Goal: Task Accomplishment & Management: Manage account settings

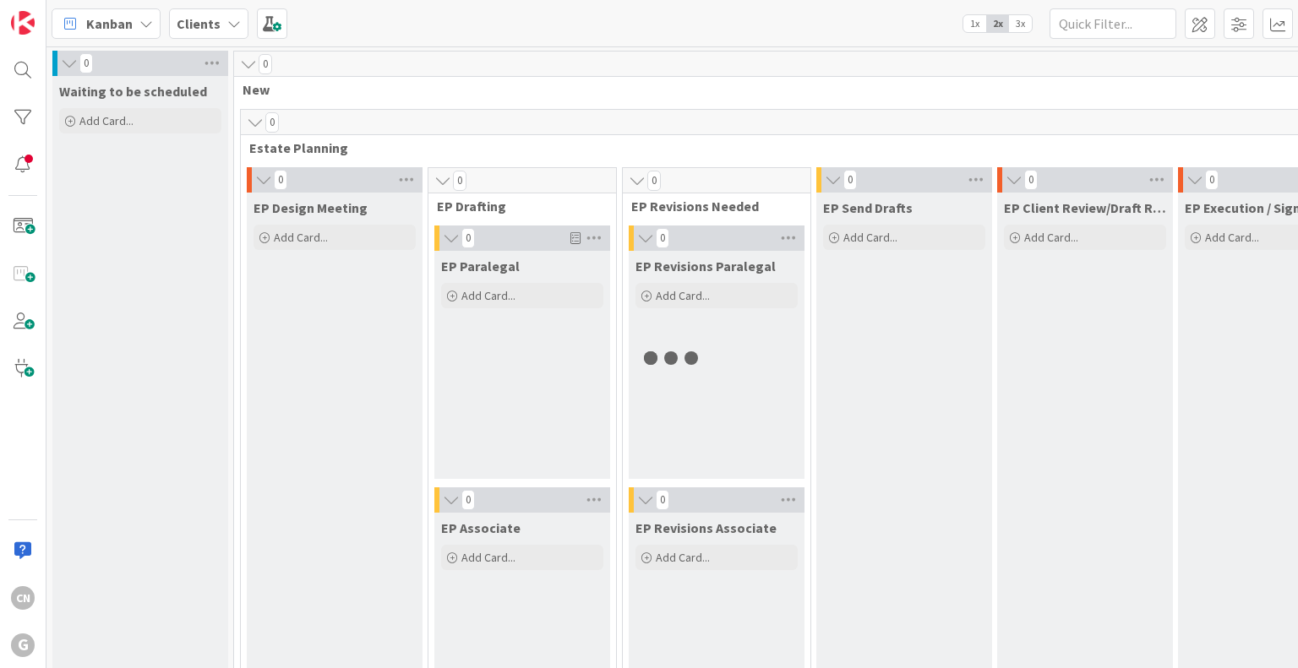
click at [210, 26] on b "Clients" at bounding box center [199, 23] width 44 height 17
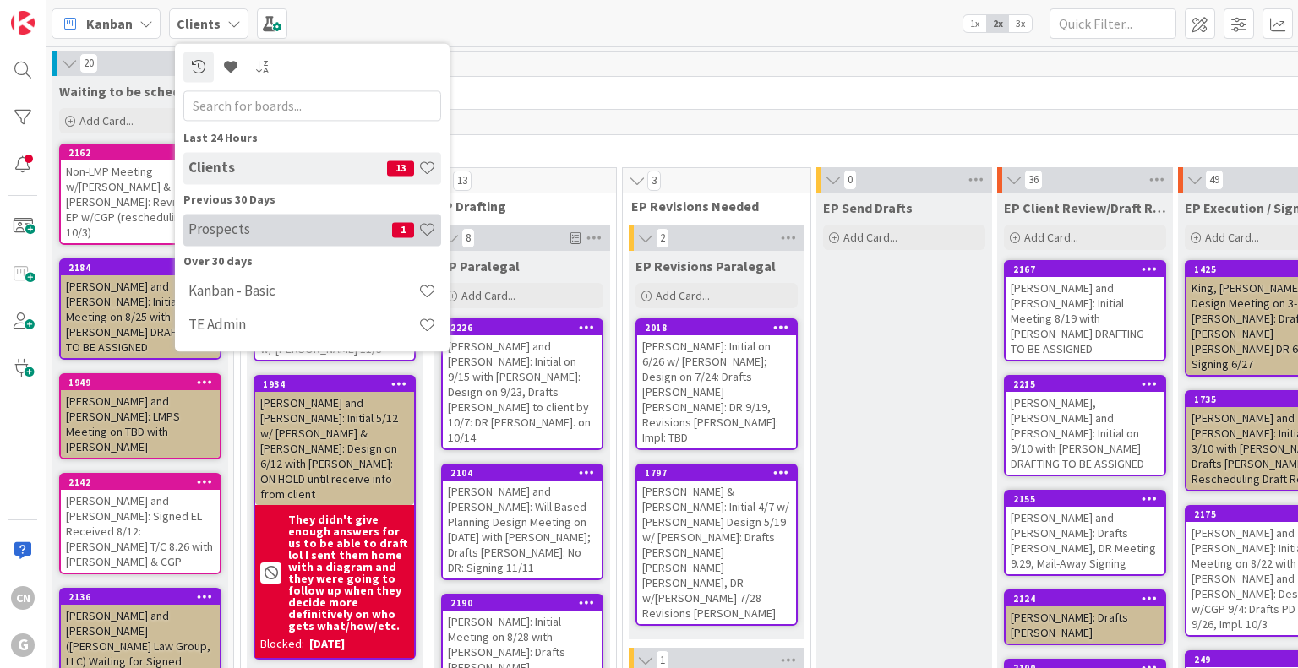
click at [222, 232] on h4 "Prospects" at bounding box center [290, 229] width 204 height 17
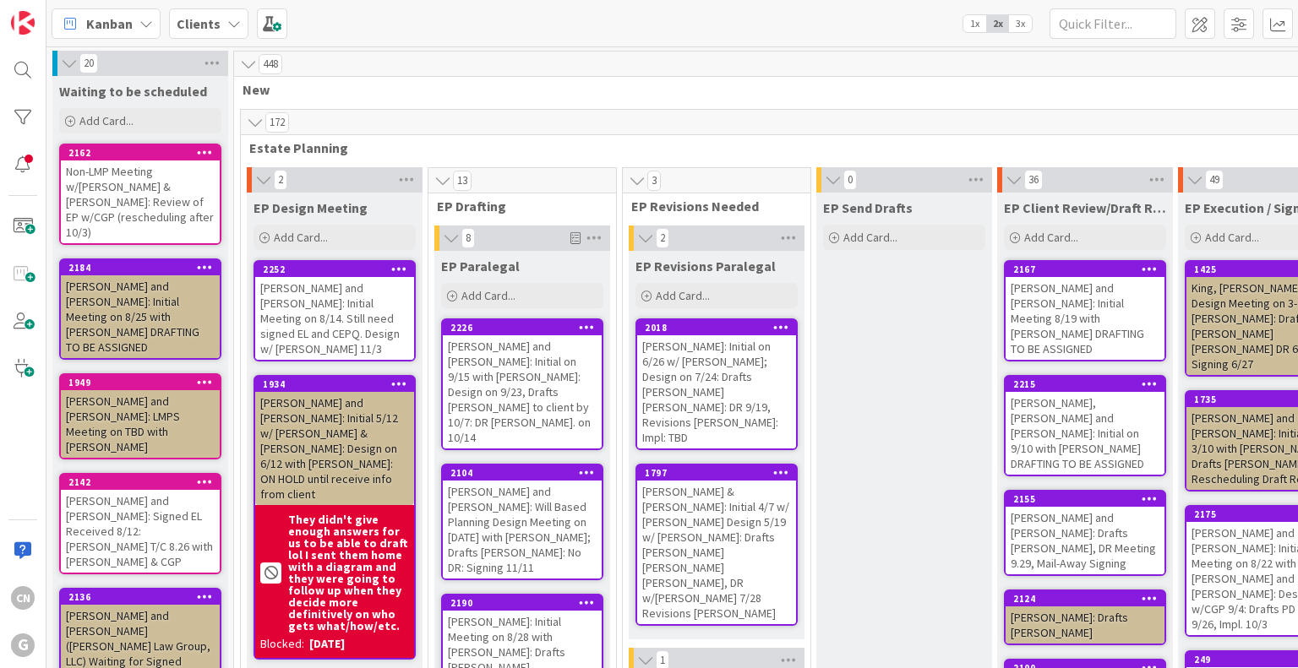
type input "[PERSON_NAME]"
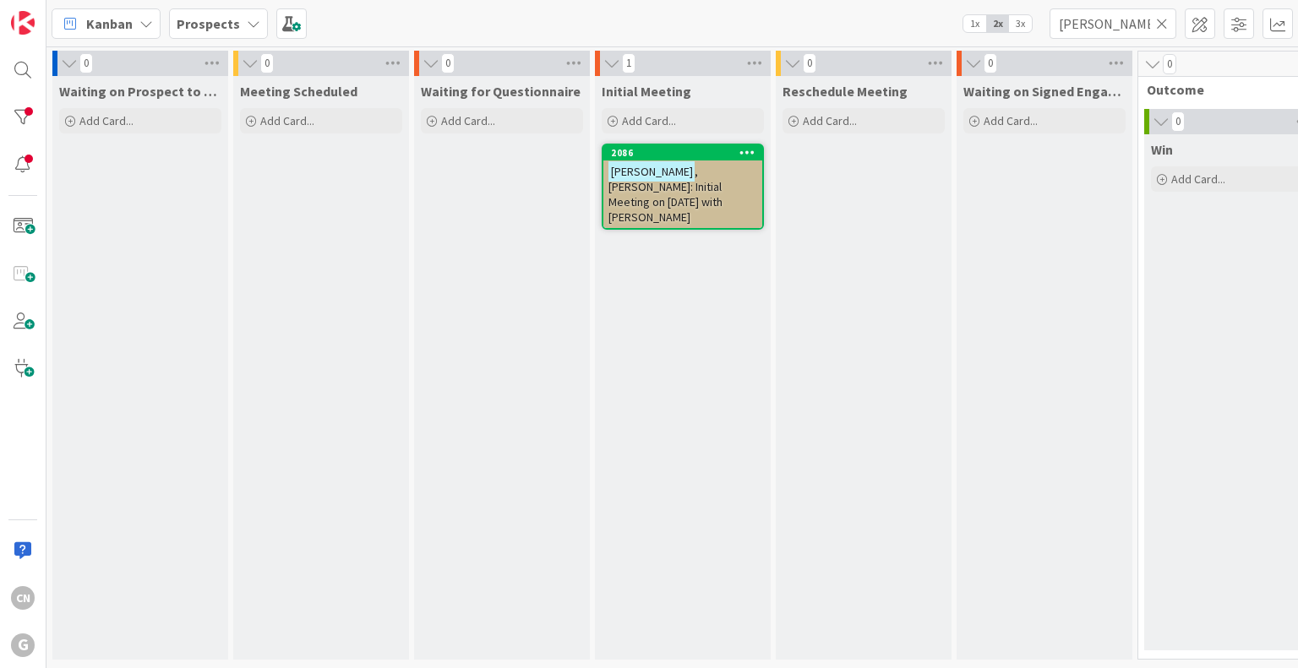
click at [1162, 22] on icon at bounding box center [1162, 23] width 12 height 15
click at [1102, 25] on input "text" at bounding box center [1112, 23] width 127 height 30
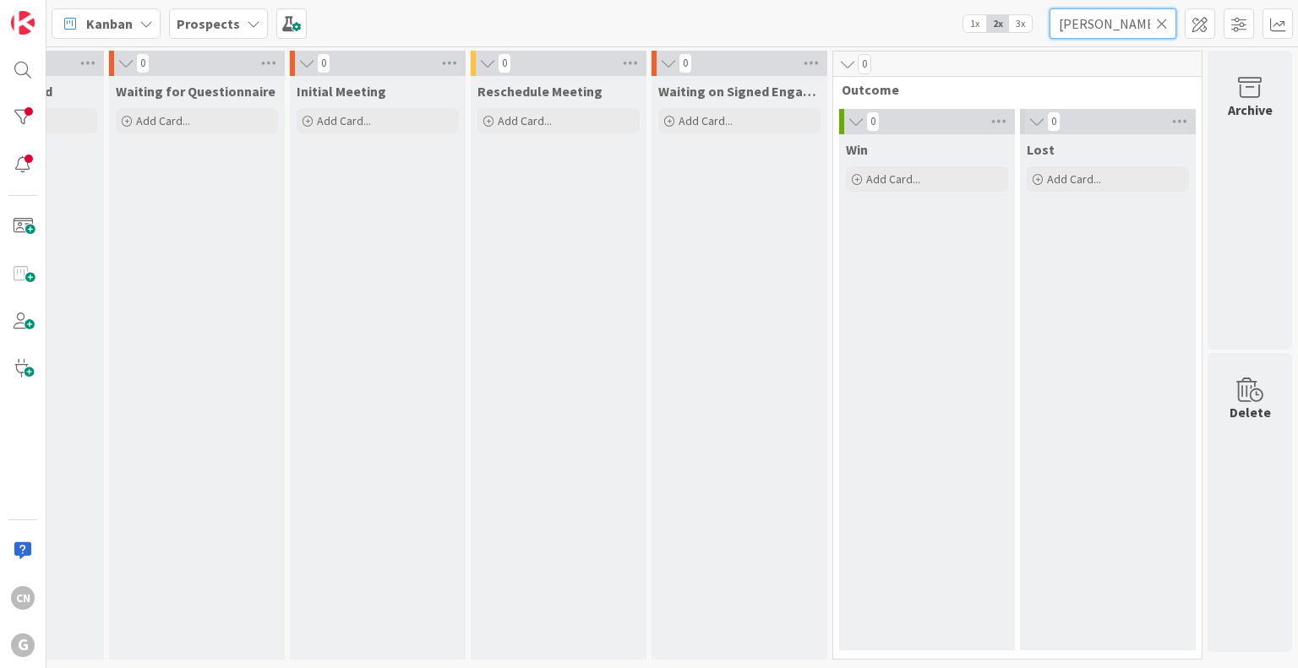
scroll to position [4, 318]
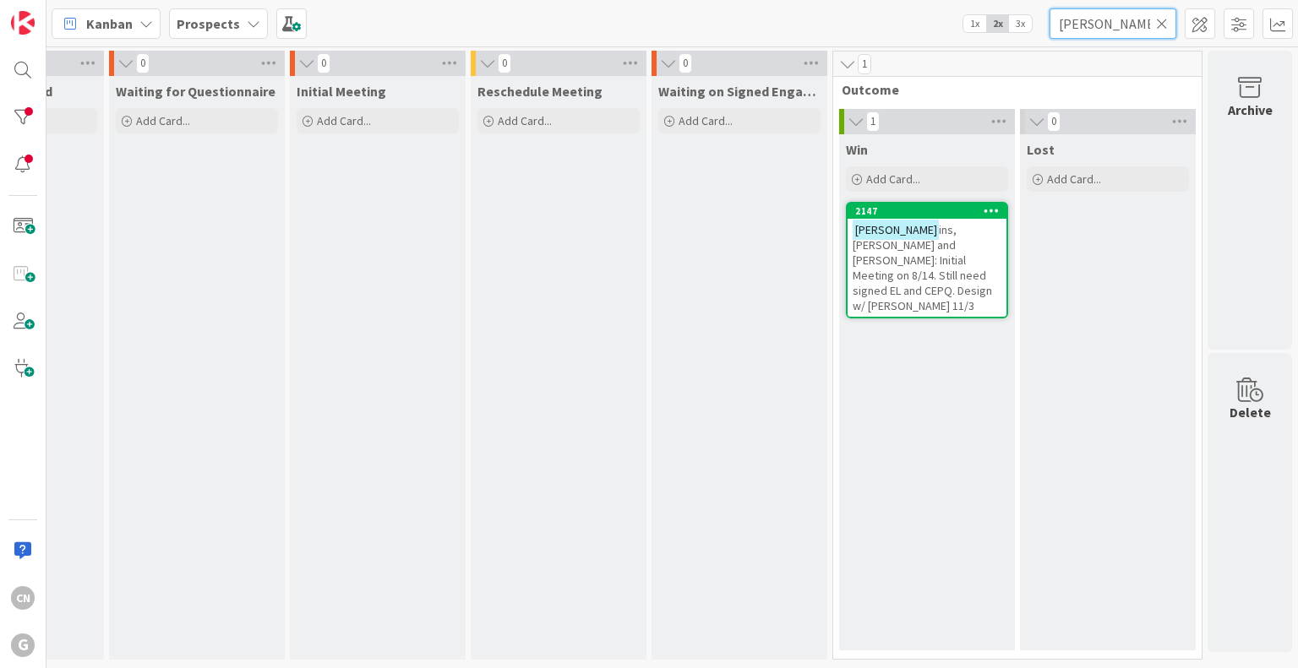
type input "[PERSON_NAME]"
click at [237, 20] on div "Prospects" at bounding box center [218, 23] width 99 height 30
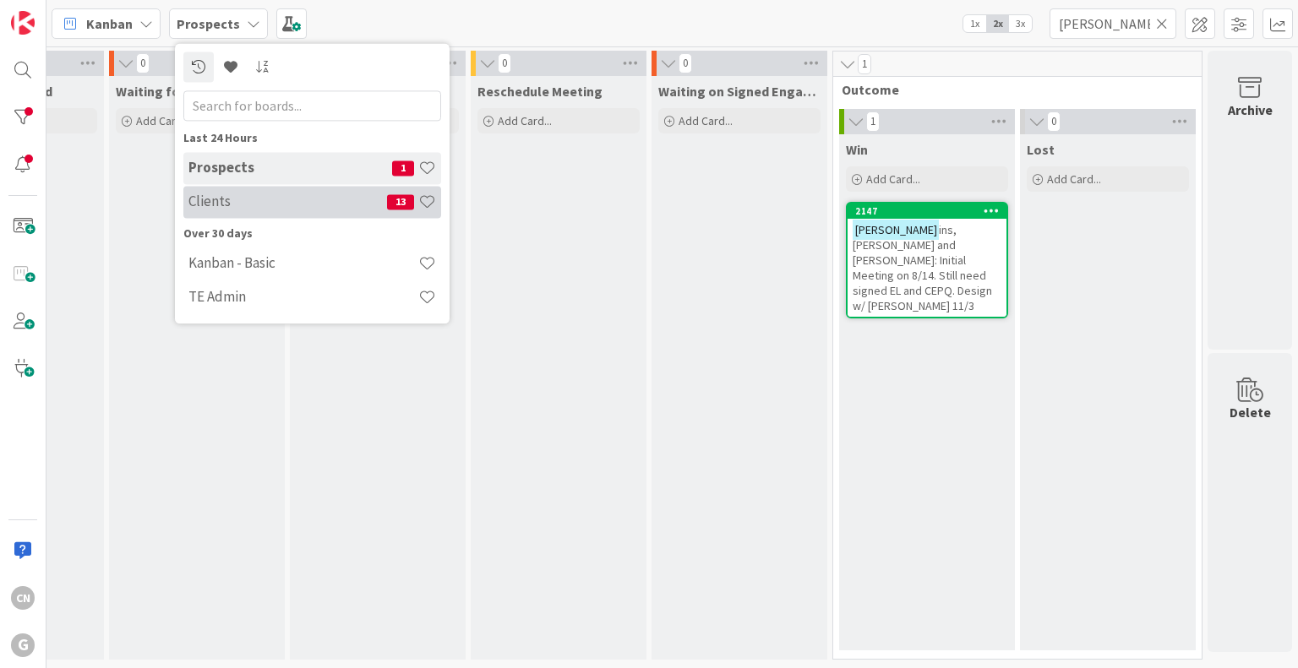
click at [230, 204] on h4 "Clients" at bounding box center [287, 201] width 199 height 17
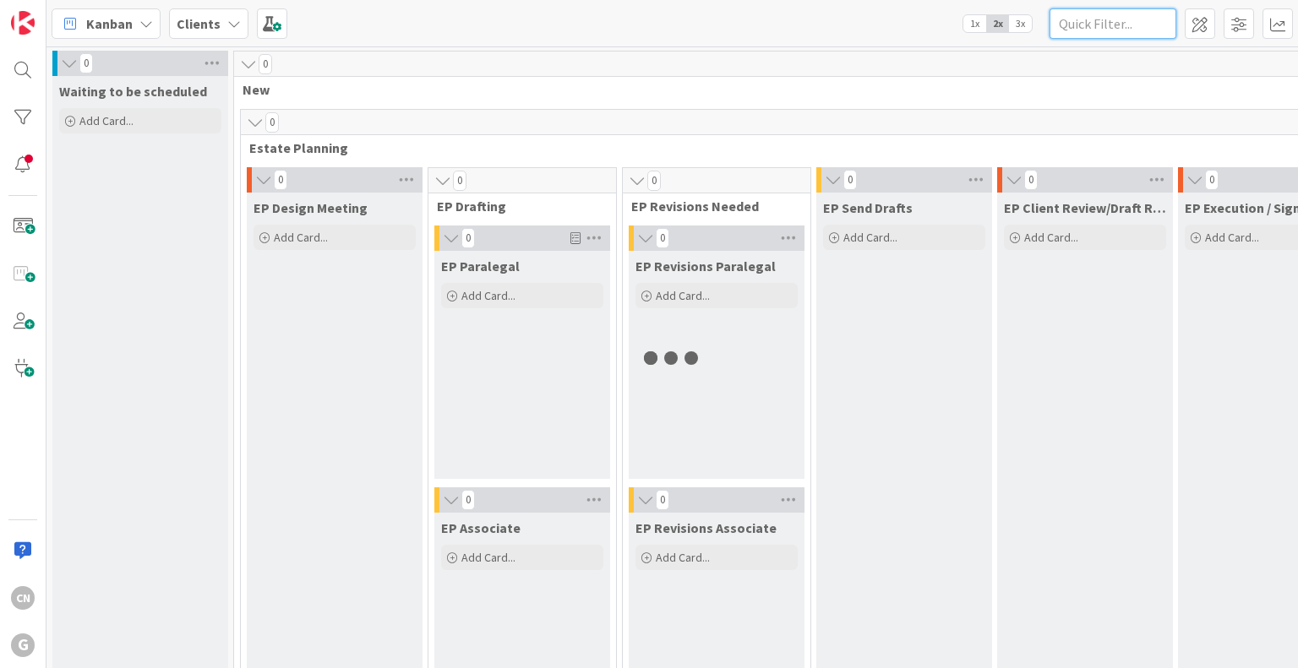
click at [1118, 30] on input "text" at bounding box center [1112, 23] width 127 height 30
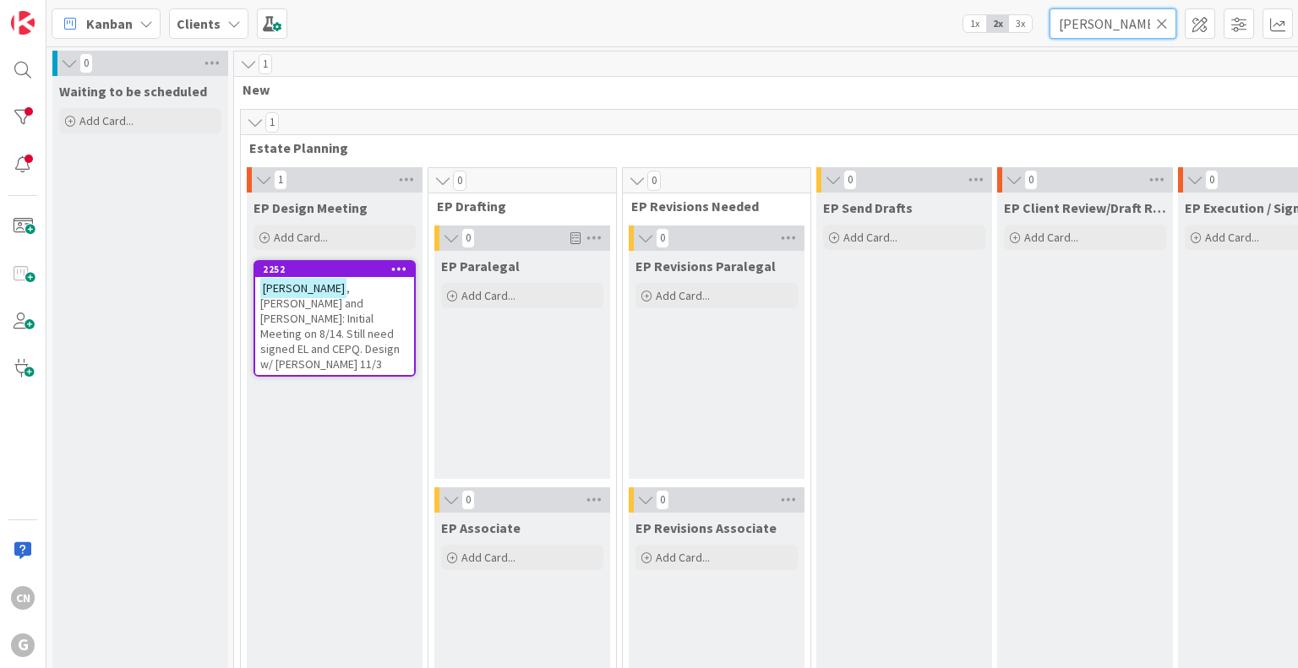
type input "[PERSON_NAME]"
click at [355, 321] on span ", [PERSON_NAME] and [PERSON_NAME]: Initial Meeting on 8/14. Still need signed E…" at bounding box center [329, 325] width 139 height 91
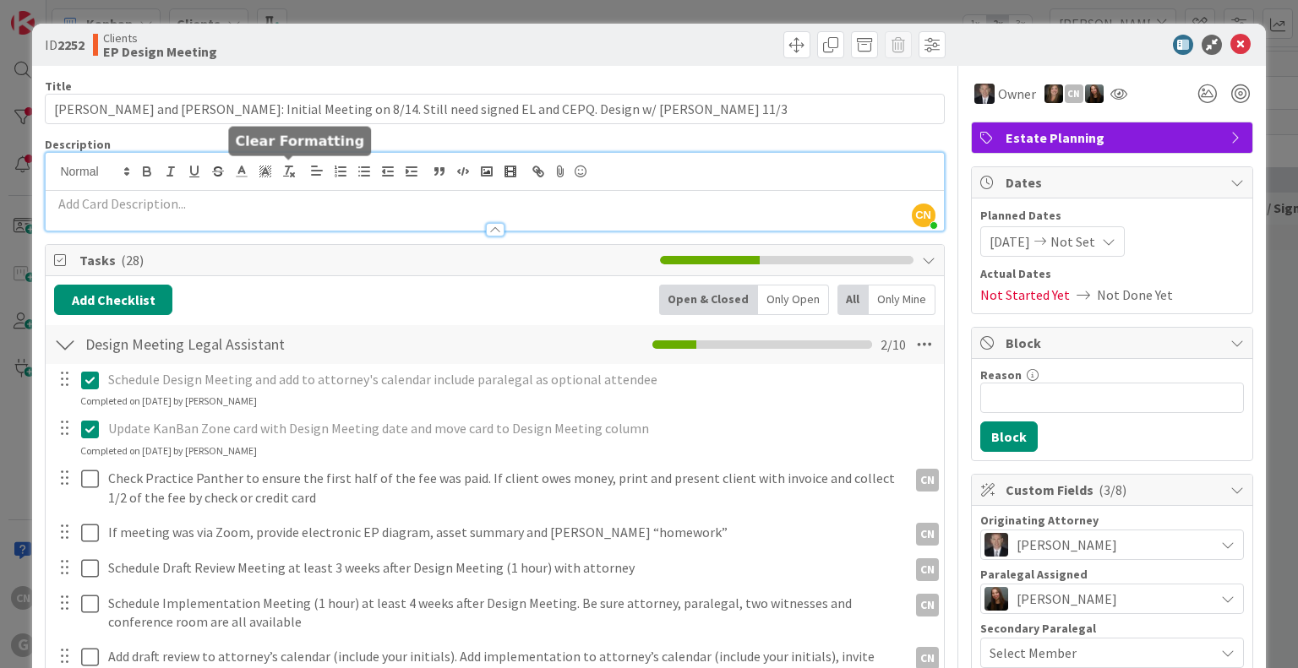
click at [280, 172] on div "CN [PERSON_NAME] just joined" at bounding box center [494, 192] width 897 height 78
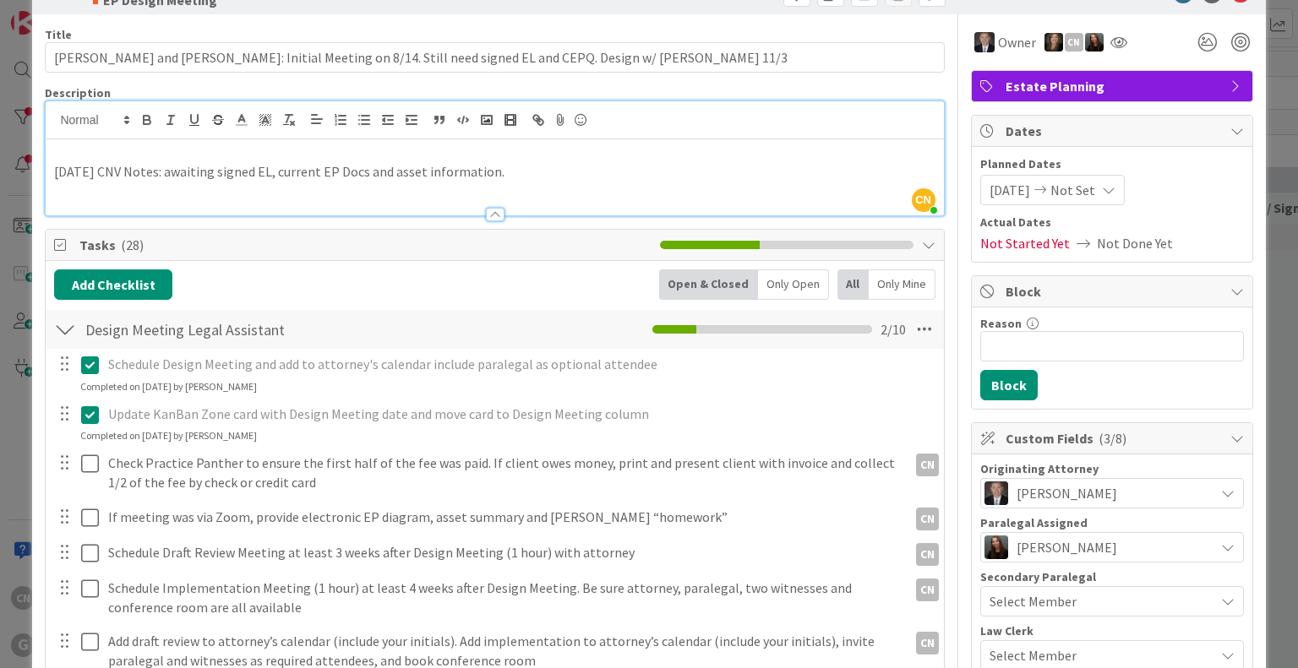
scroll to position [153, 0]
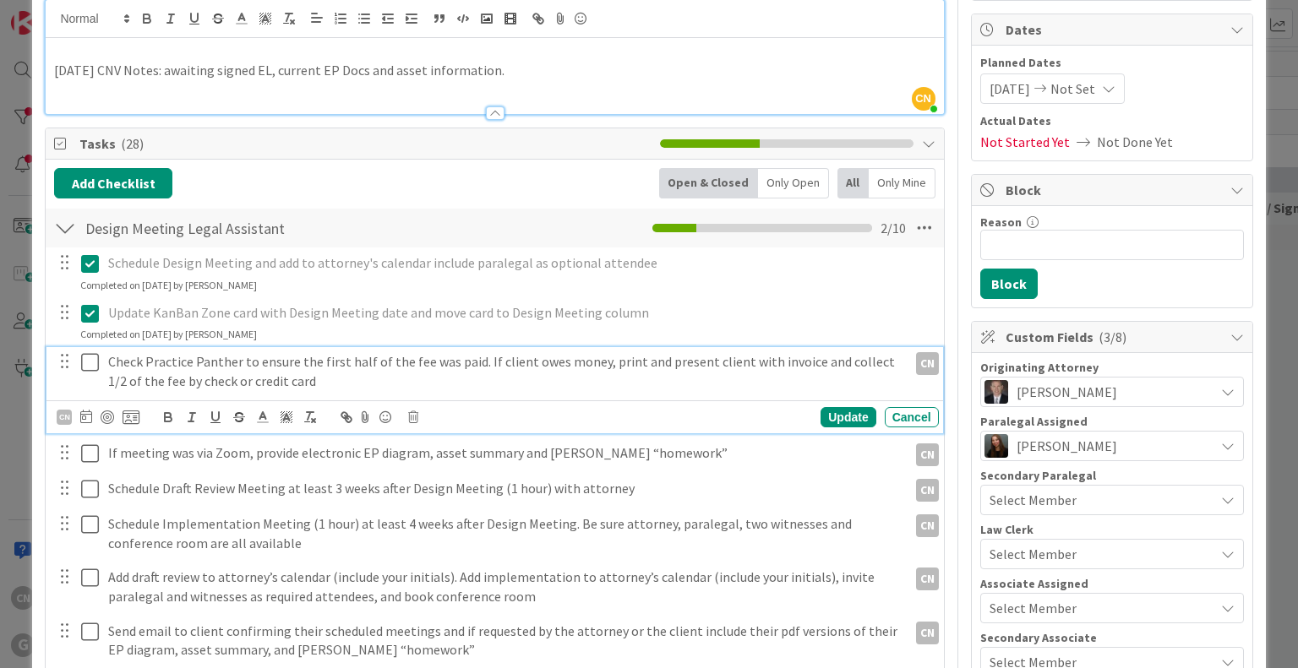
click at [315, 378] on p "Check Practice Panther to ensure the first half of the fee was paid. If client …" at bounding box center [504, 371] width 792 height 38
click at [83, 417] on icon at bounding box center [86, 417] width 12 height 14
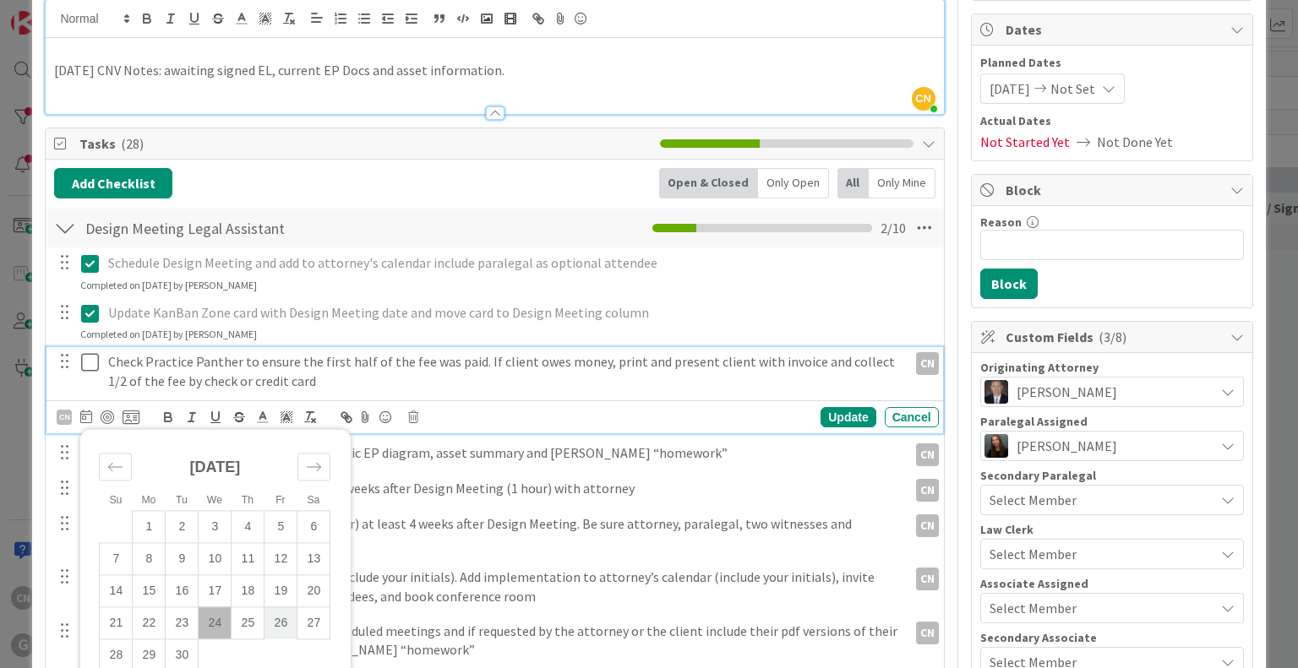
click at [280, 618] on td "26" at bounding box center [280, 623] width 33 height 32
type input "[DATE]"
click at [842, 422] on div "Update" at bounding box center [847, 417] width 55 height 20
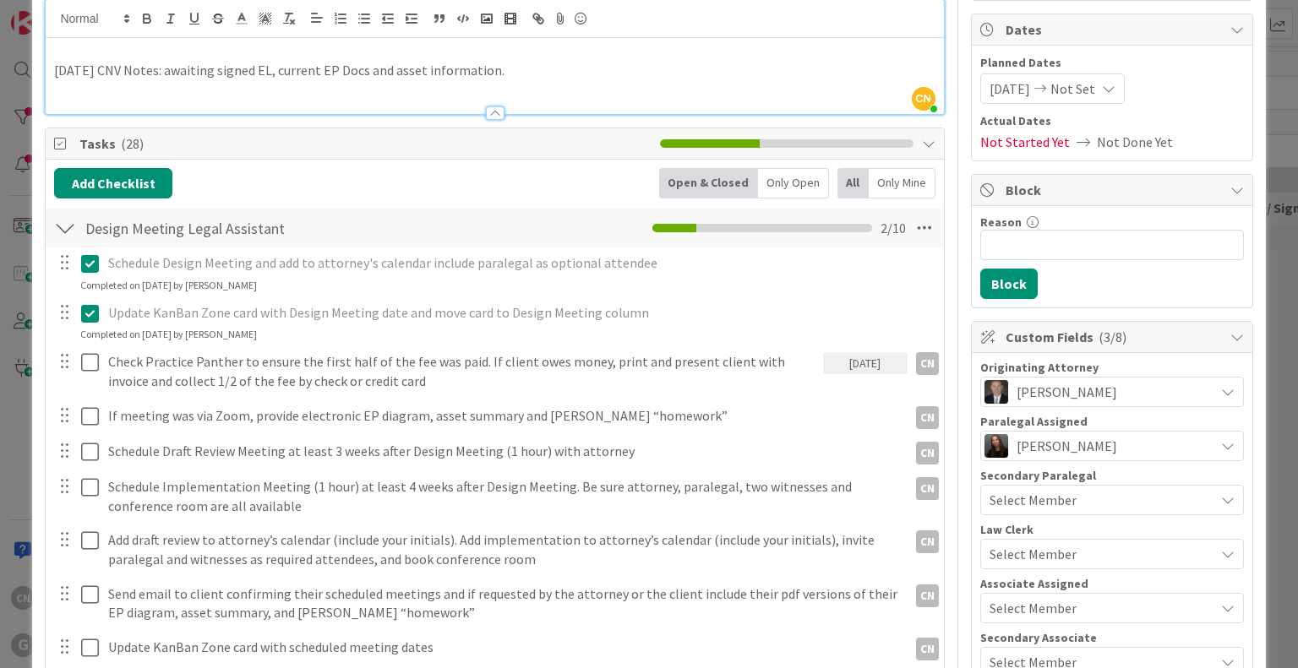
scroll to position [0, 0]
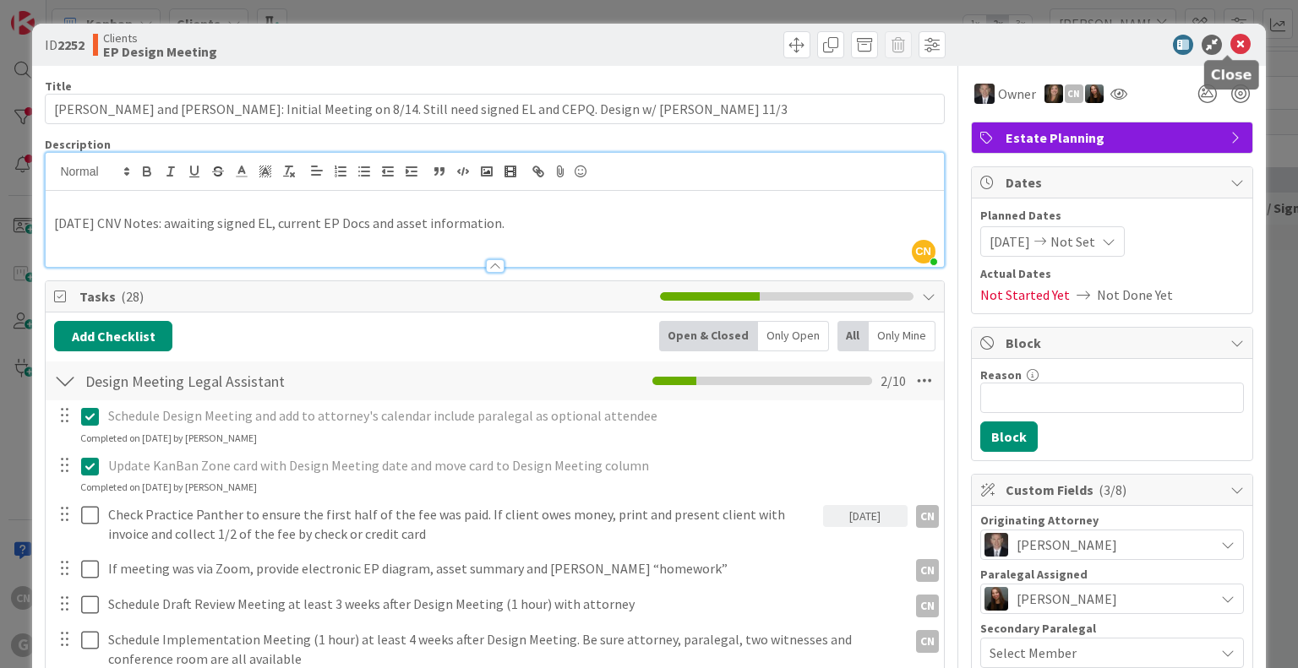
click at [1230, 46] on icon at bounding box center [1240, 45] width 20 height 20
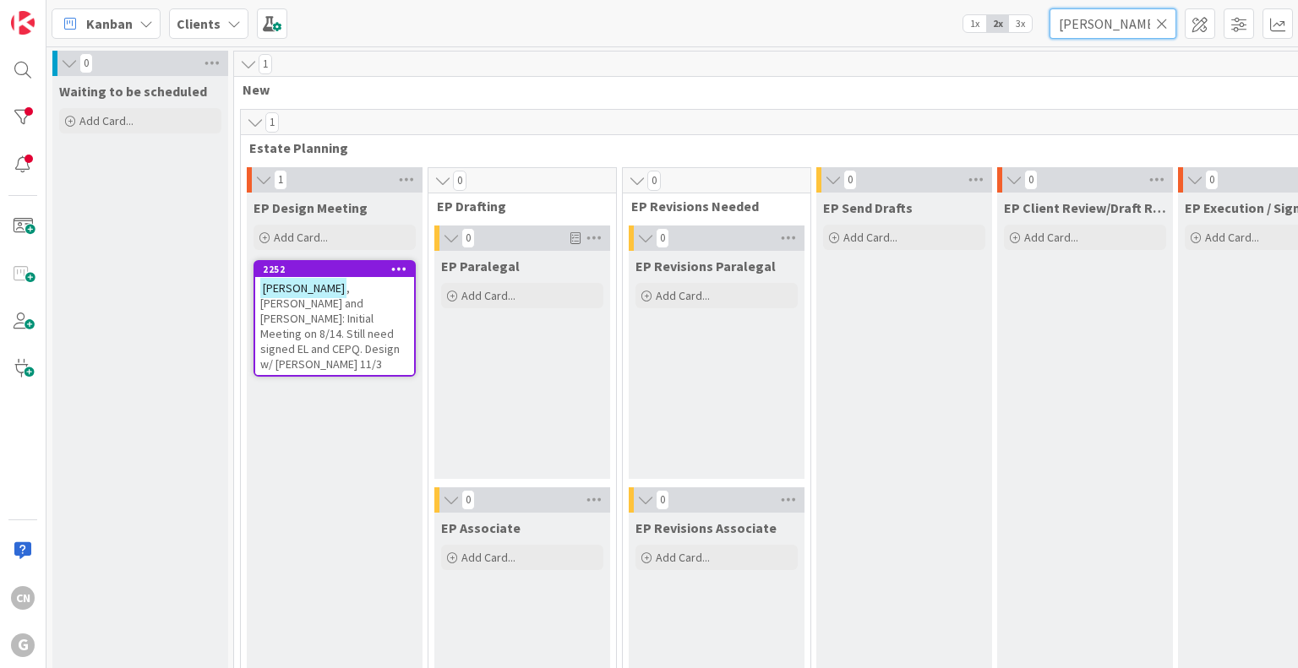
drag, startPoint x: 1109, startPoint y: 25, endPoint x: 992, endPoint y: 25, distance: 117.4
click at [992, 25] on div "Kanban Clients 1x 2x 3x [PERSON_NAME]" at bounding box center [671, 23] width 1251 height 46
type input "[PERSON_NAME]"
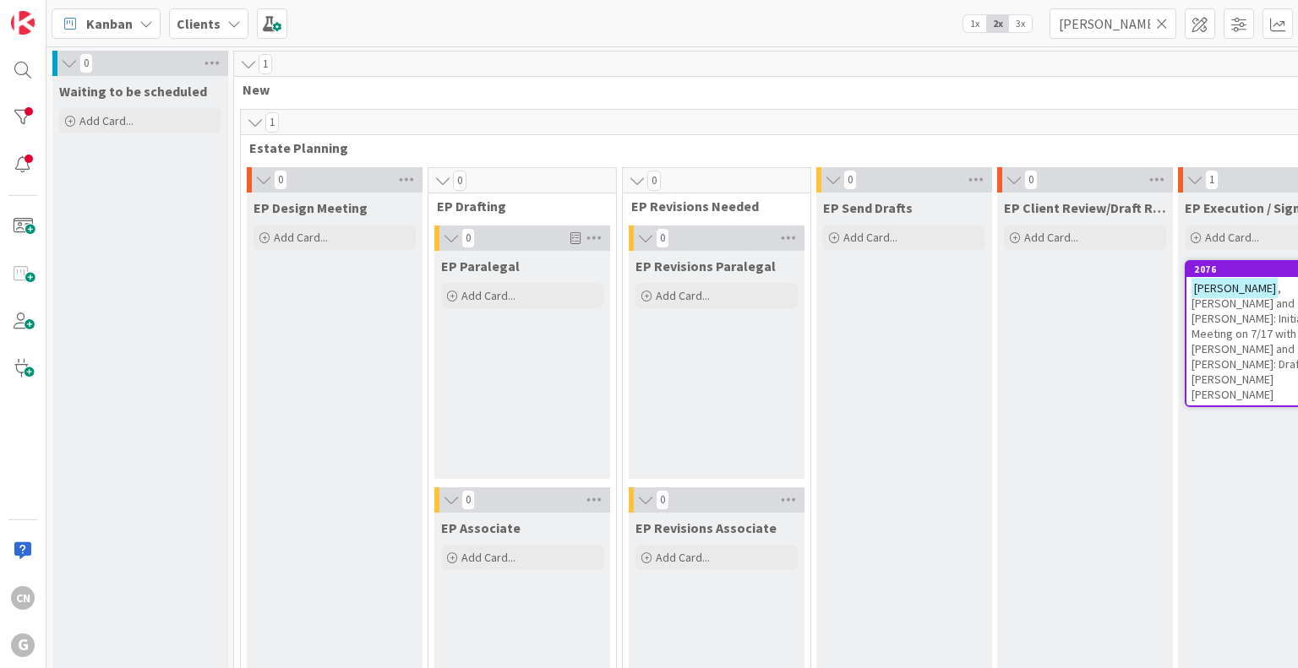
click at [1222, 324] on span ", [PERSON_NAME] and [PERSON_NAME]: Initial Meeting on 7/17 with [PERSON_NAME] a…" at bounding box center [1249, 341] width 117 height 122
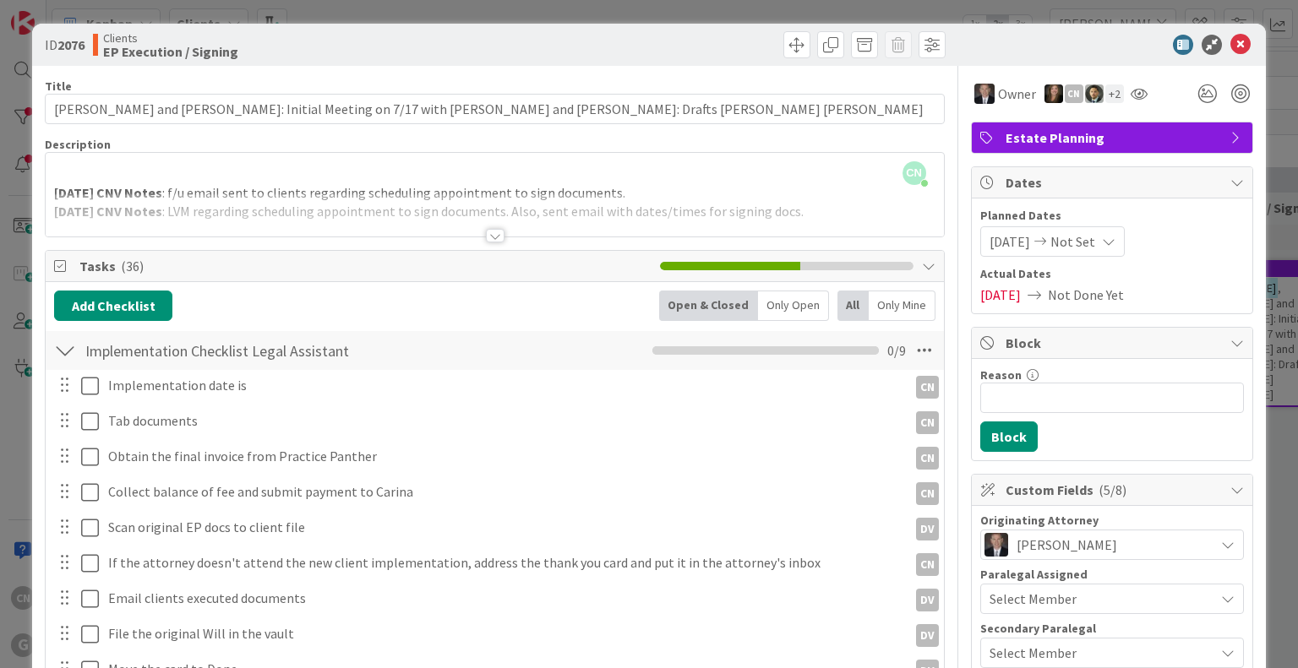
click at [486, 233] on div at bounding box center [495, 236] width 19 height 14
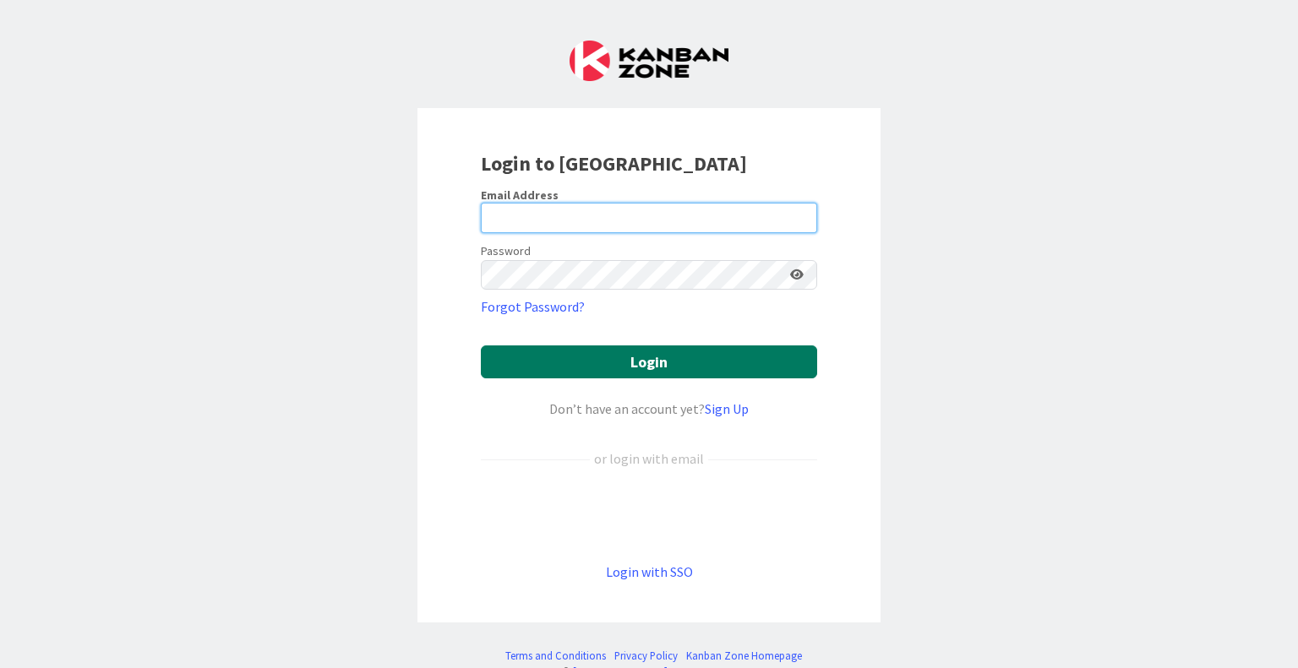
type input "[EMAIL_ADDRESS][DOMAIN_NAME]"
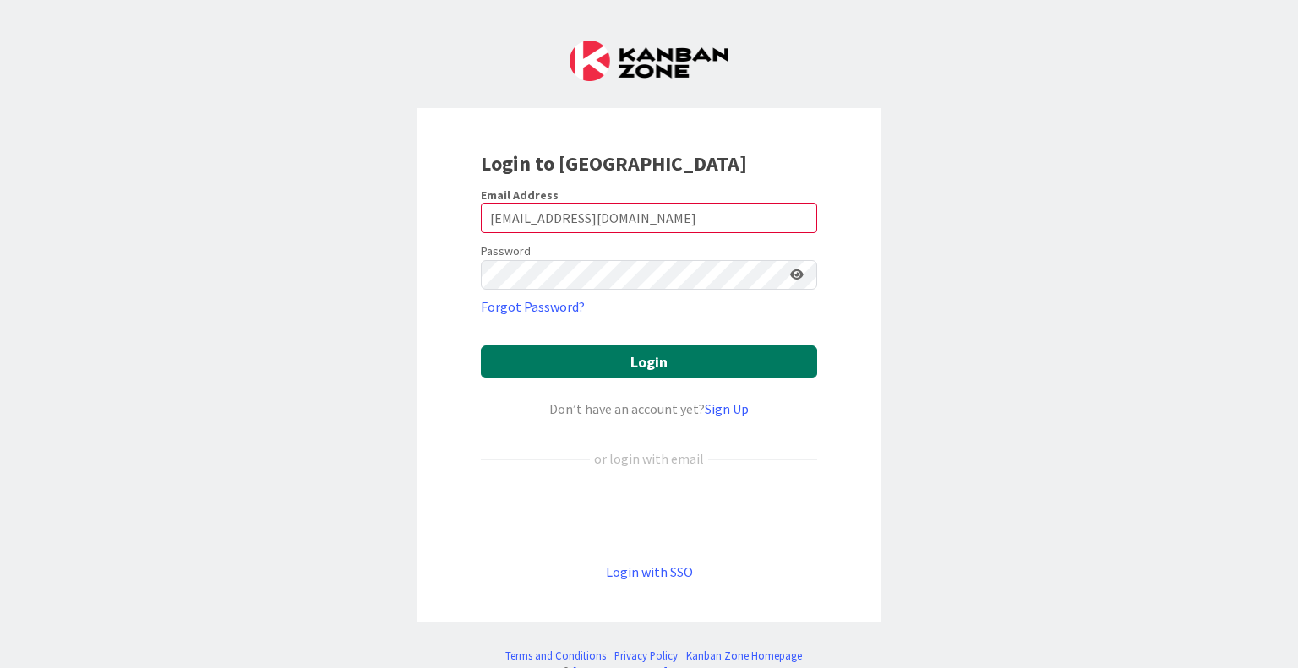
click at [642, 362] on button "Login" at bounding box center [649, 362] width 336 height 33
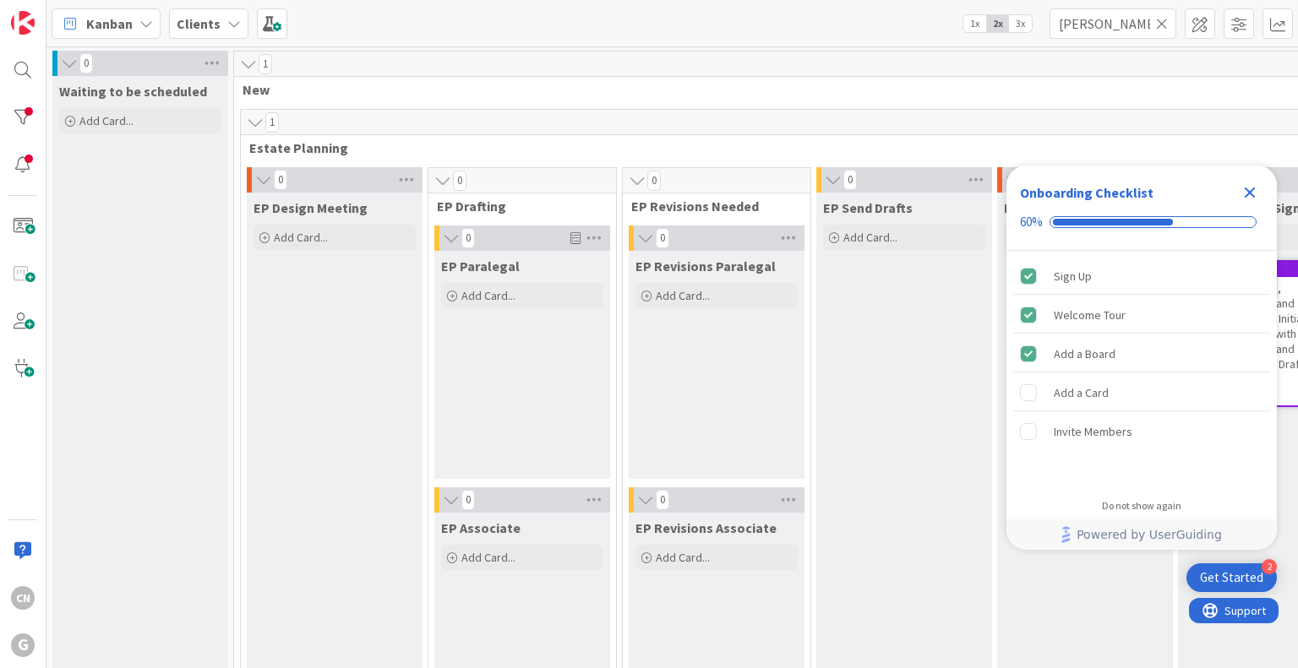
click at [1247, 193] on icon "Close Checklist" at bounding box center [1249, 193] width 11 height 11
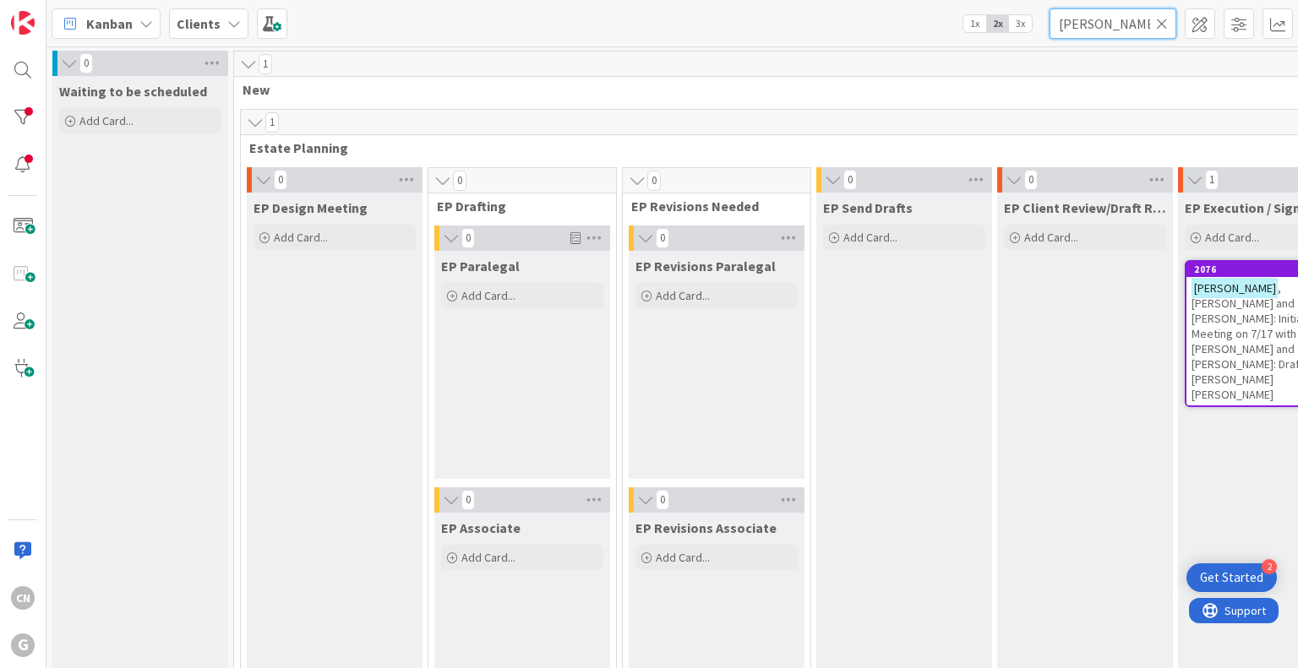
drag, startPoint x: 1128, startPoint y: 31, endPoint x: 983, endPoint y: 39, distance: 144.7
click at [983, 39] on div "Kanban Clients 1x 2x 3x rakich" at bounding box center [671, 23] width 1251 height 46
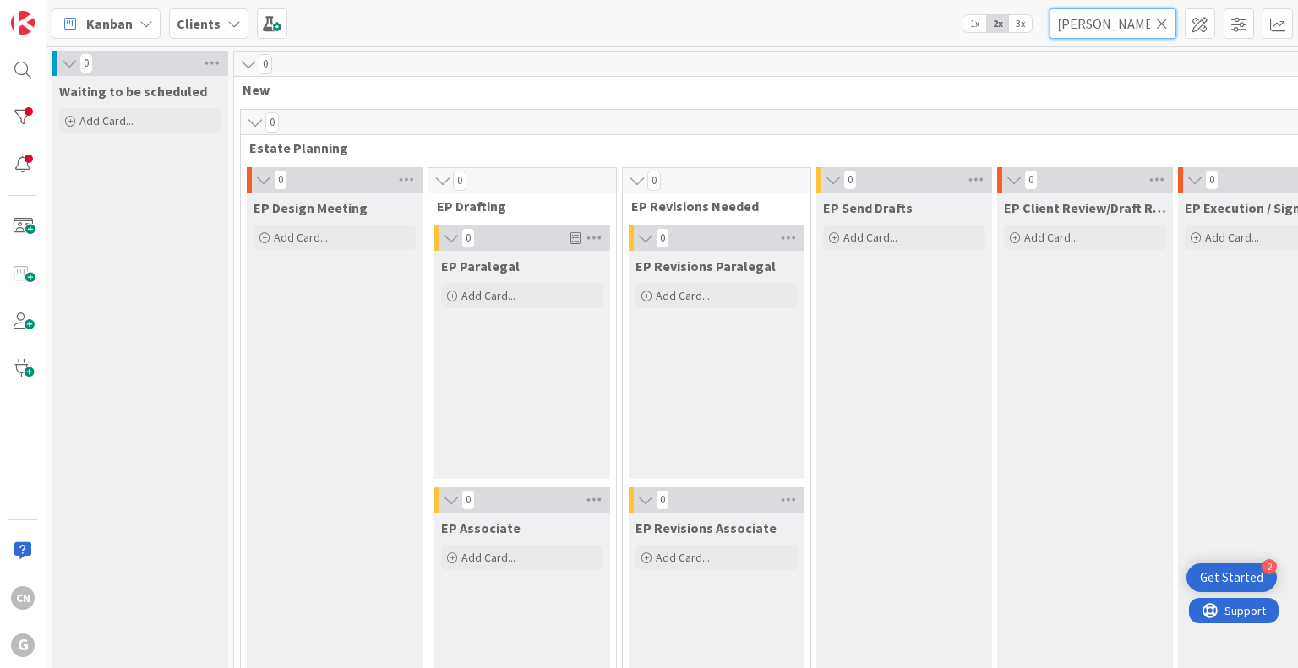
click at [1168, 26] on input "barbara williams" at bounding box center [1112, 23] width 127 height 30
type input "barbara williams"
click at [1163, 22] on icon at bounding box center [1162, 23] width 12 height 15
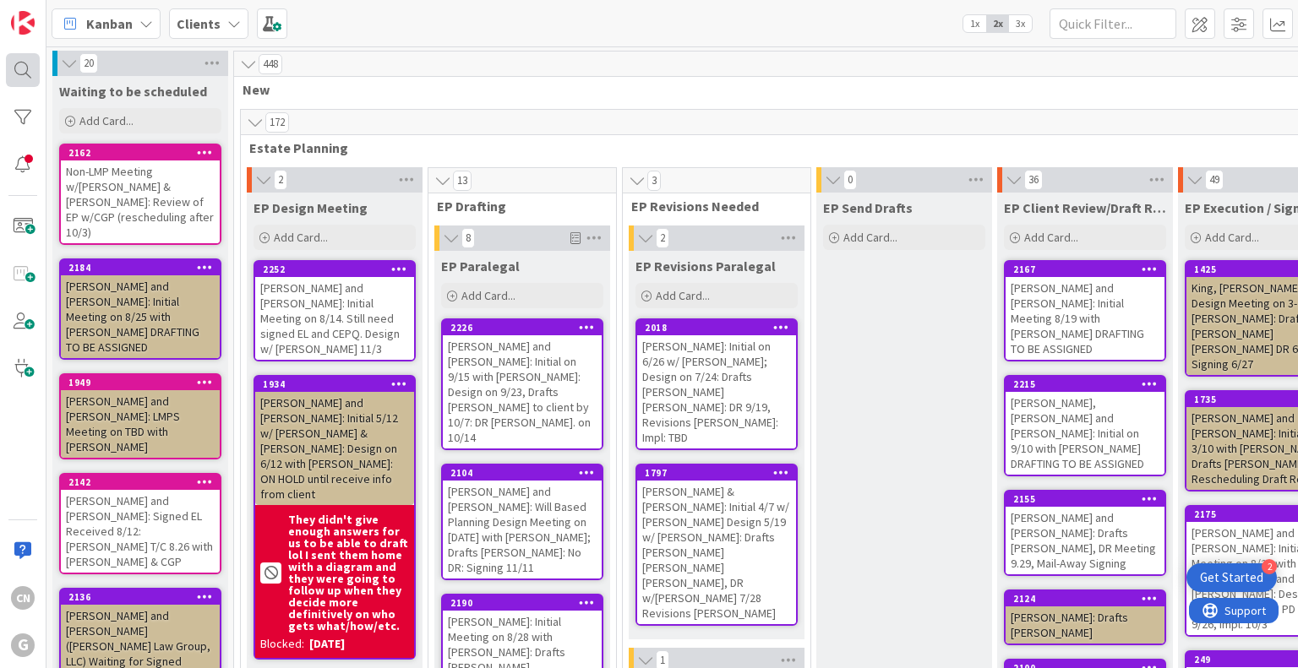
click at [15, 71] on div at bounding box center [23, 70] width 34 height 34
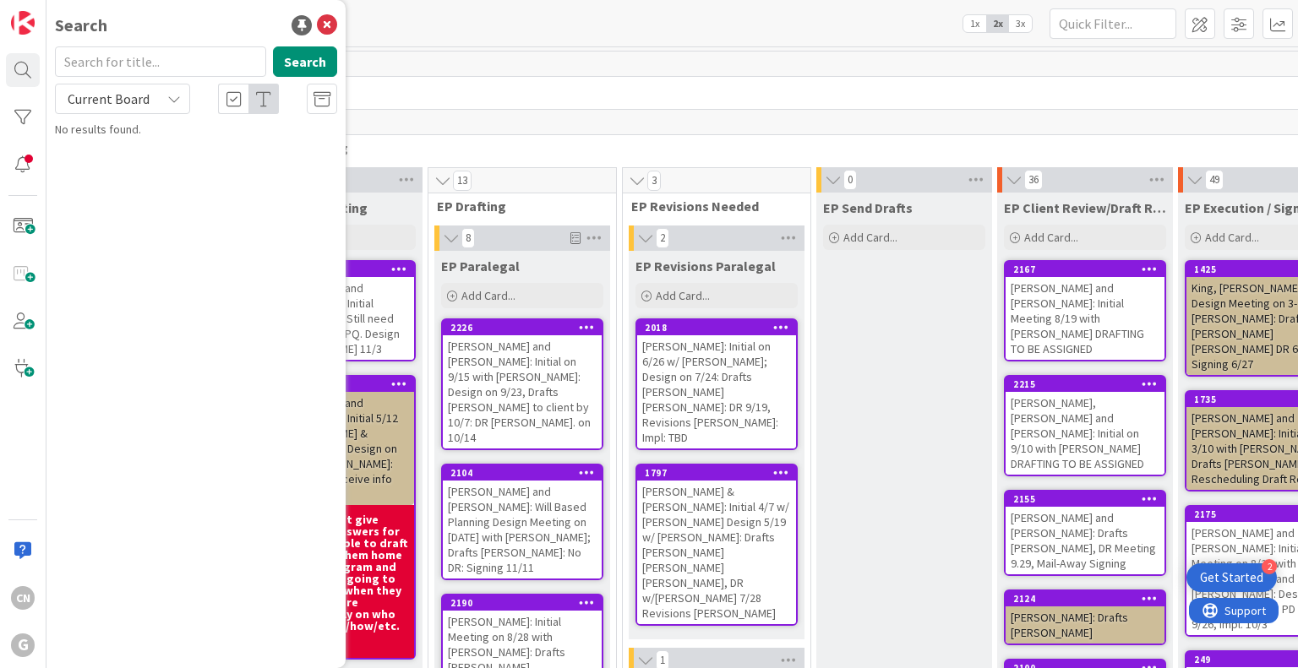
click at [133, 65] on input "text" at bounding box center [160, 61] width 211 height 30
type input "barbara williams"
click at [294, 63] on button "Search" at bounding box center [305, 61] width 64 height 30
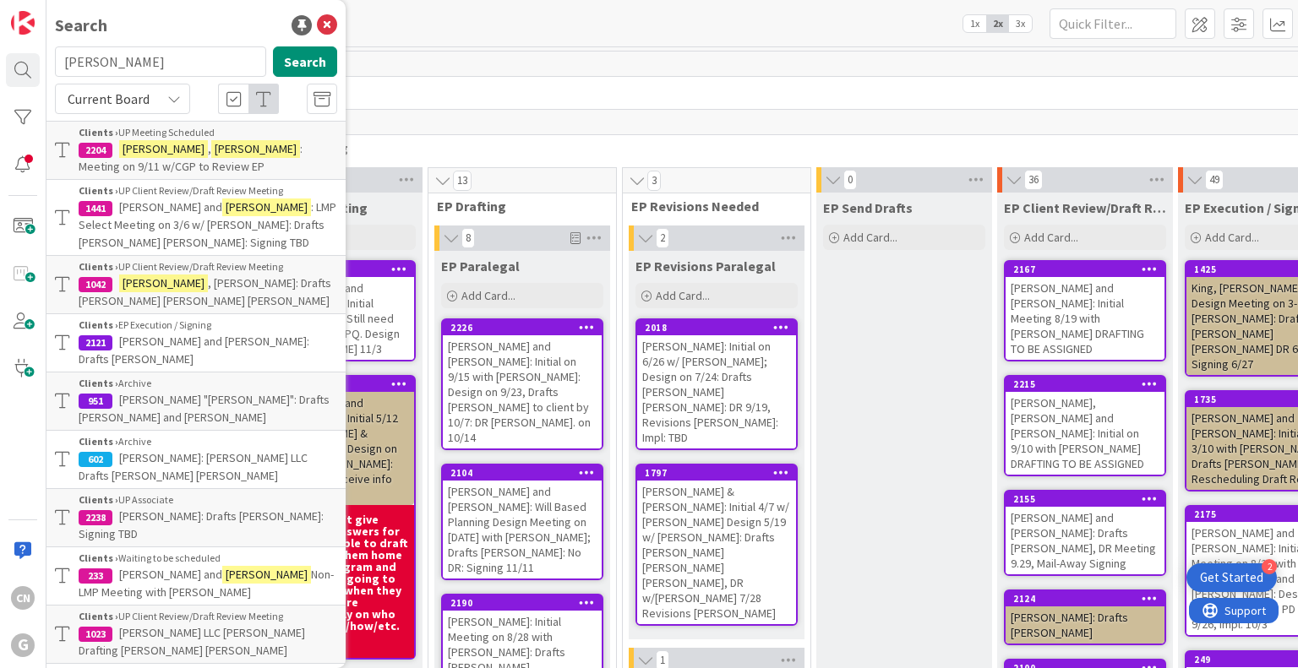
click at [219, 165] on p "Williams , Barbara : Meeting on 9/11 w/CGP to Review EP" at bounding box center [208, 157] width 259 height 35
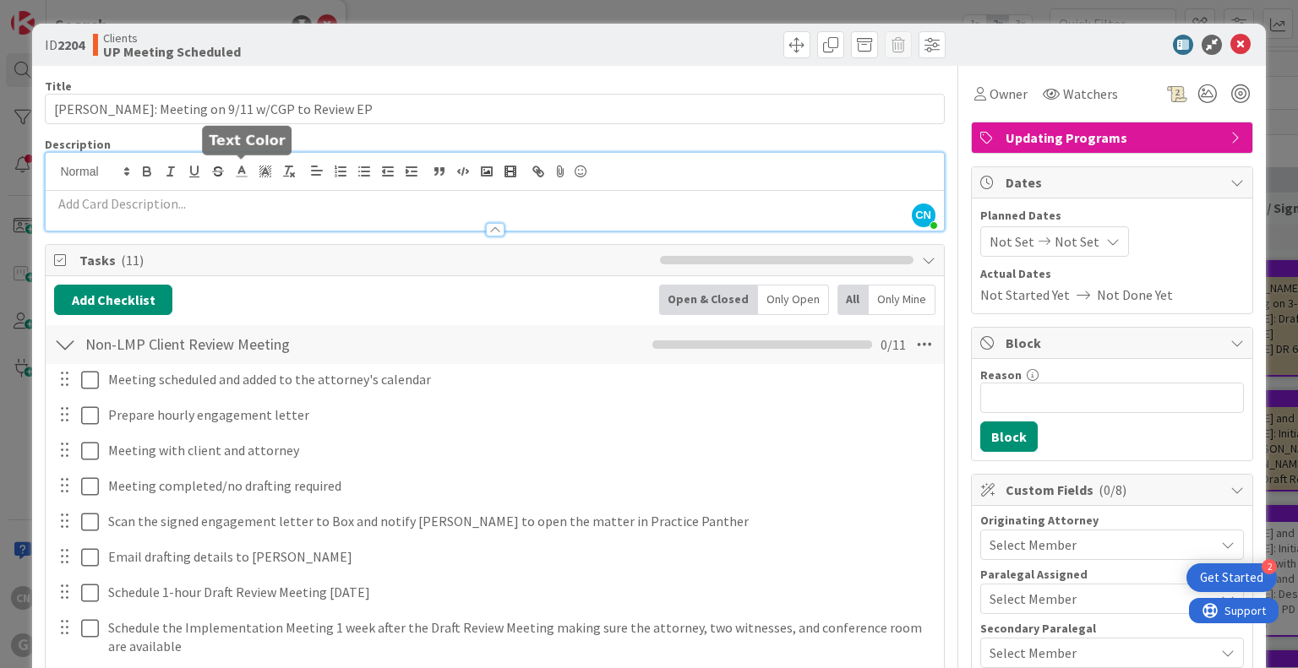
click at [248, 175] on div "CN Cindy Negron Vitilio joined 22 m ago" at bounding box center [494, 192] width 897 height 78
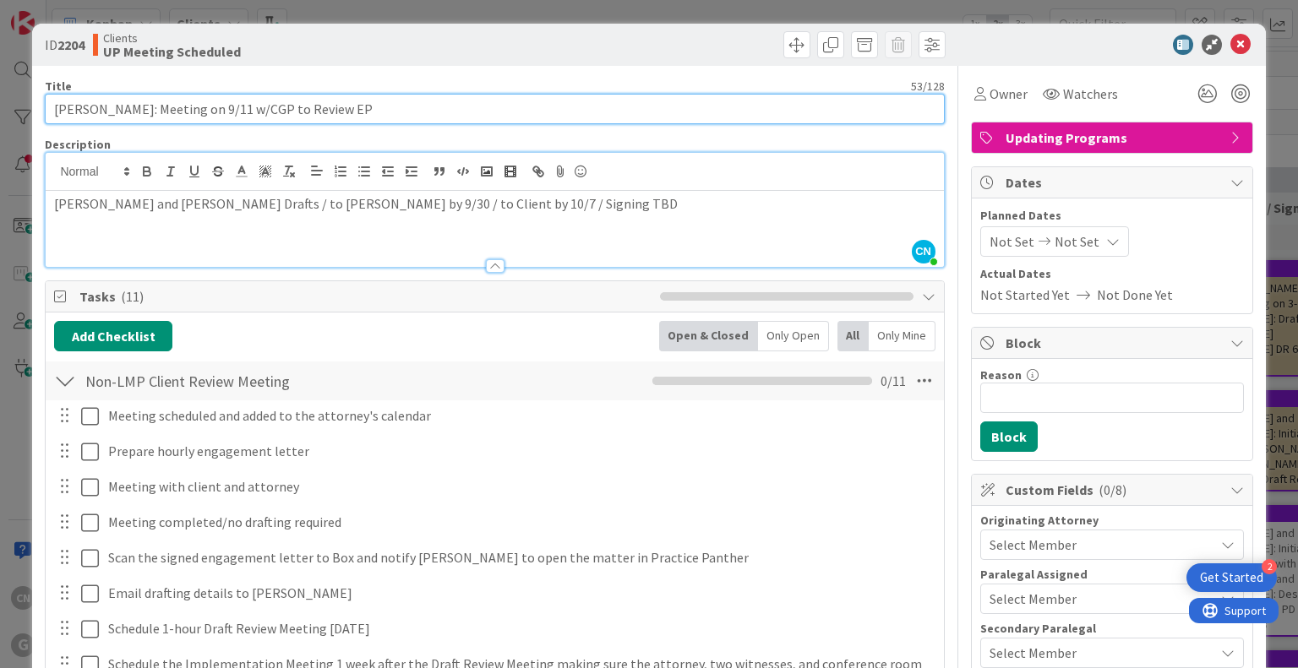
click at [412, 114] on input "[PERSON_NAME]: Meeting on 9/11 w/CGP to Review EP" at bounding box center [494, 109] width 899 height 30
paste input "Ron and Kathy Torp Drafts / to Chris by 9/30 / to Client by 10/7 / Signin"
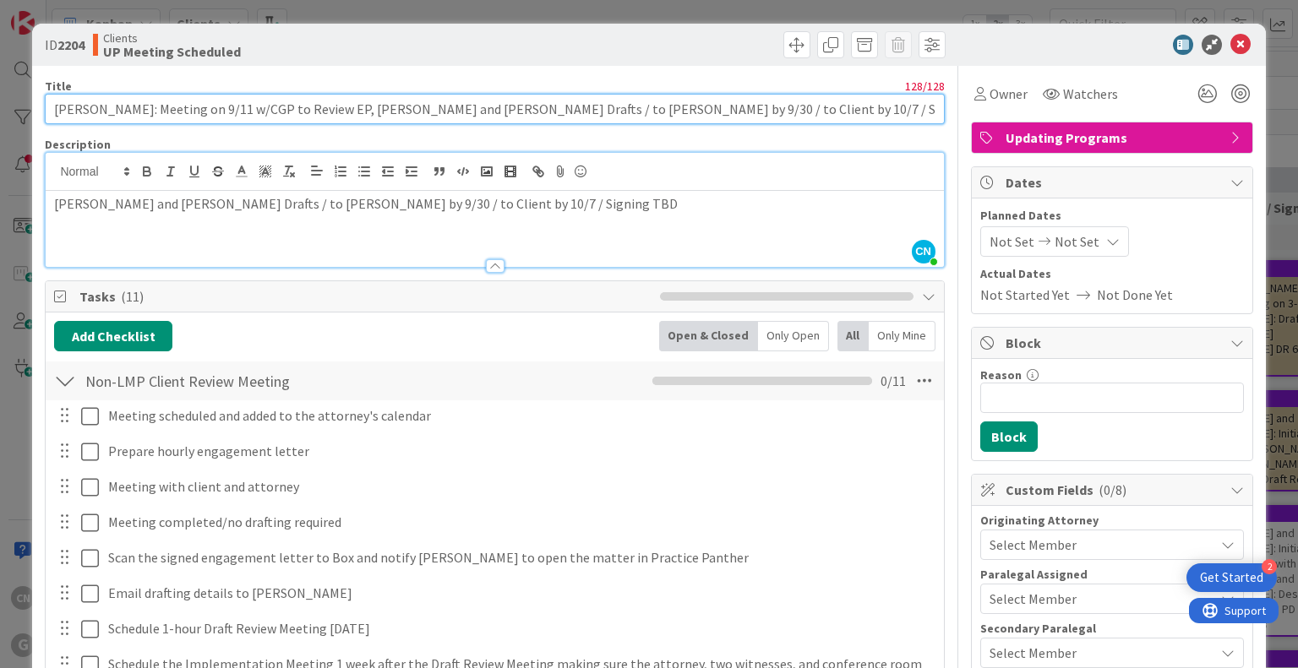
click at [361, 110] on input "Williams, Barbara: Meeting on 9/11 w/CGP to Review EP, Ron and Kathy Torp Draft…" at bounding box center [494, 109] width 899 height 30
click at [361, 110] on input "Williams, Barbara: Meeting on 9/11 w/CGP, Ron and Kathy Torp Drafts / to Chris …" at bounding box center [494, 109] width 899 height 30
drag, startPoint x: 349, startPoint y: 107, endPoint x: 463, endPoint y: 113, distance: 114.2
click at [463, 113] on input "Williams, Barbara: Non-LMP Meeting on 9/11 w/CGP, Ron and Kathy Torp Drafts / t…" at bounding box center [494, 109] width 899 height 30
click at [436, 106] on input "Williams, Barbara: Non-LMP Meeting on 9/11 w/CGP, Drafts / to Chris by 9/30 / t…" at bounding box center [494, 109] width 899 height 30
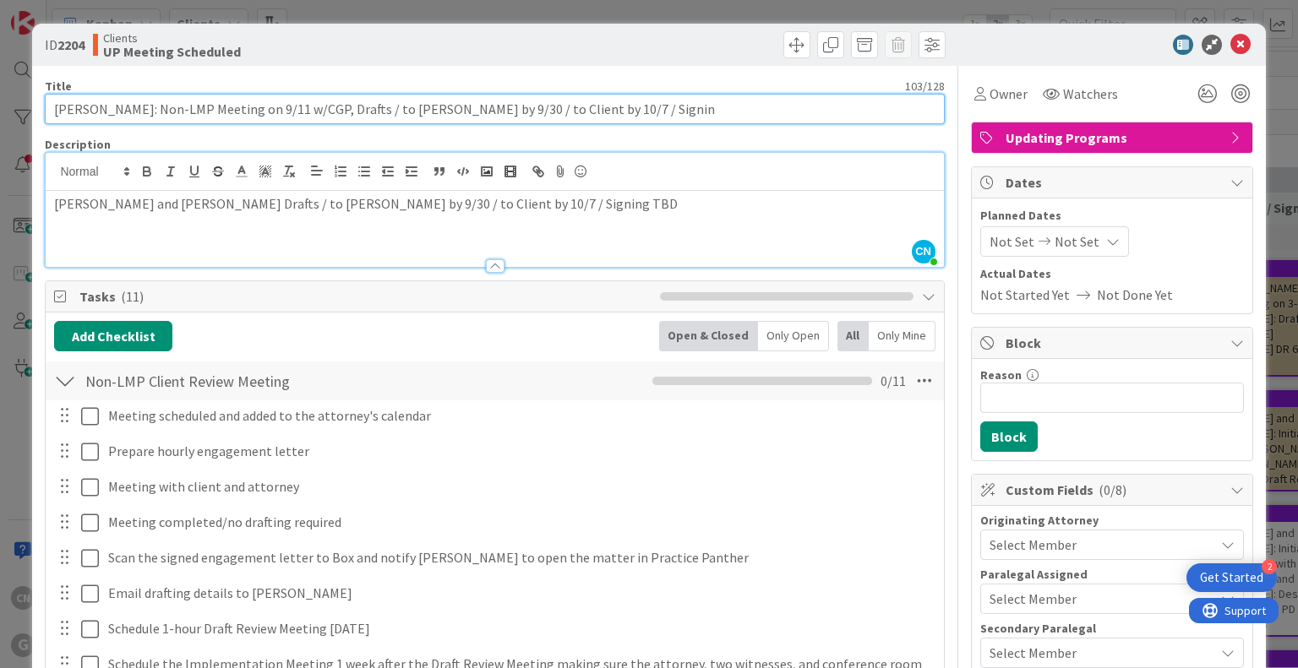
click at [464, 110] on input "Williams, Barbara: Non-LMP Meeting on 9/11 w/CGP, Drafts / to Joel by 9/30 / to…" at bounding box center [494, 109] width 899 height 30
click at [573, 105] on input "Williams, Barbara: Non-LMP Meeting on 9/11 w/CGP, Drafts / to Joel by 9/29 / to…" at bounding box center [494, 109] width 899 height 30
click at [585, 113] on input "Williams, Barbara: Non-LMP Meeting on 9/11 w/CGP, Drafts / to Joel by 9/29 / to…" at bounding box center [494, 109] width 899 height 30
click at [745, 114] on input "Williams, Barbara: Non-LMP Meeting on 9/11 w/CGP, Drafts / to Joel by 9/29 / to…" at bounding box center [494, 109] width 899 height 30
click at [480, 107] on input "Williams, Barbara: Non-LMP Meeting on 9/11 w/CGP, Drafts / to Joel by 9/29 / to…" at bounding box center [494, 109] width 899 height 30
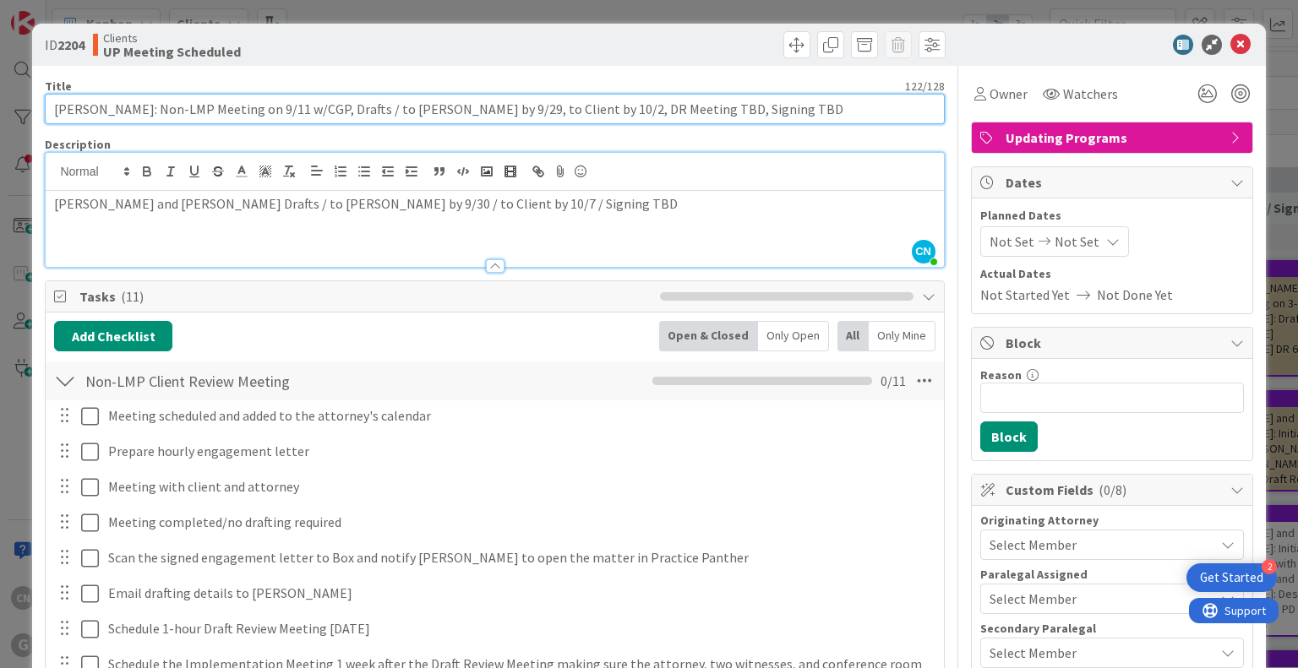
click at [392, 109] on input "Williams, Barbara: Non-LMP Meeting on 9/11 w/CGP, Drafts / to Joel by 9/29, to …" at bounding box center [494, 109] width 899 height 30
type input "Williams, Barbara: Non-LMP Meeting on 9/11 w/CGP, Drafts to Joel by 9/29, to Cl…"
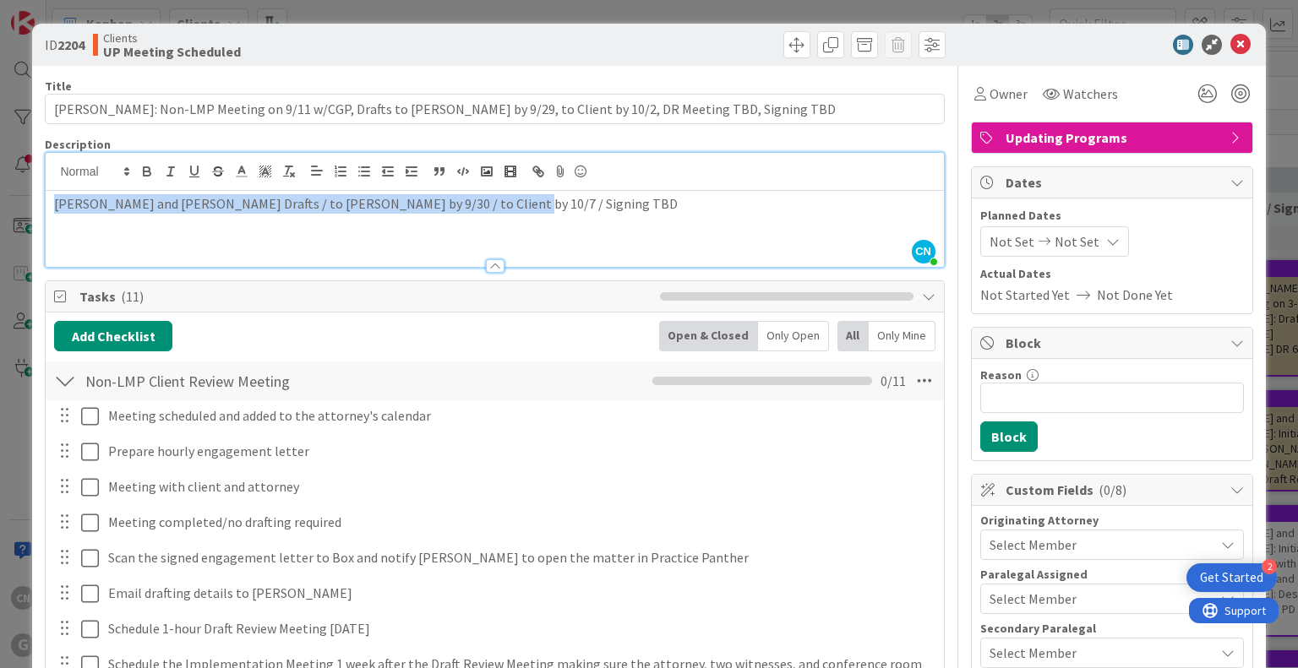
drag, startPoint x: 538, startPoint y: 215, endPoint x: 49, endPoint y: 188, distance: 490.0
click at [49, 188] on div "CN Cindy Negron Vitilio joined 23 m ago Ron and Kathy Torp Drafts / to Chris by…" at bounding box center [494, 210] width 897 height 114
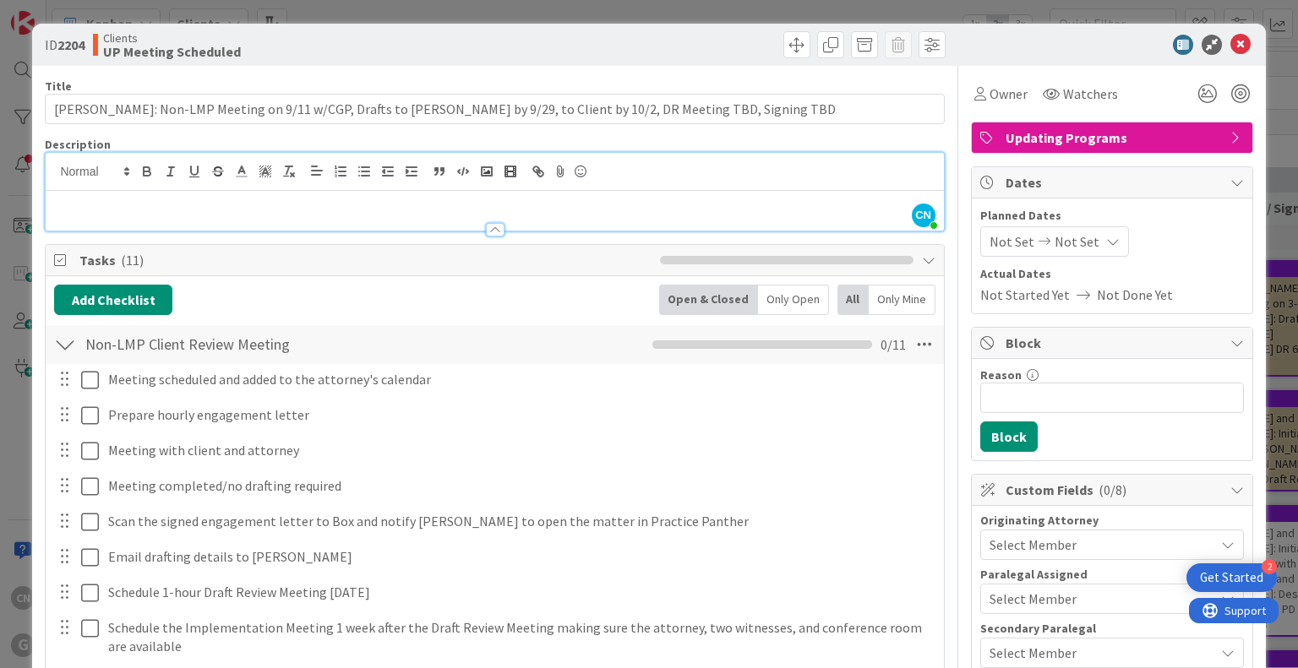
click at [684, 210] on p at bounding box center [494, 203] width 880 height 19
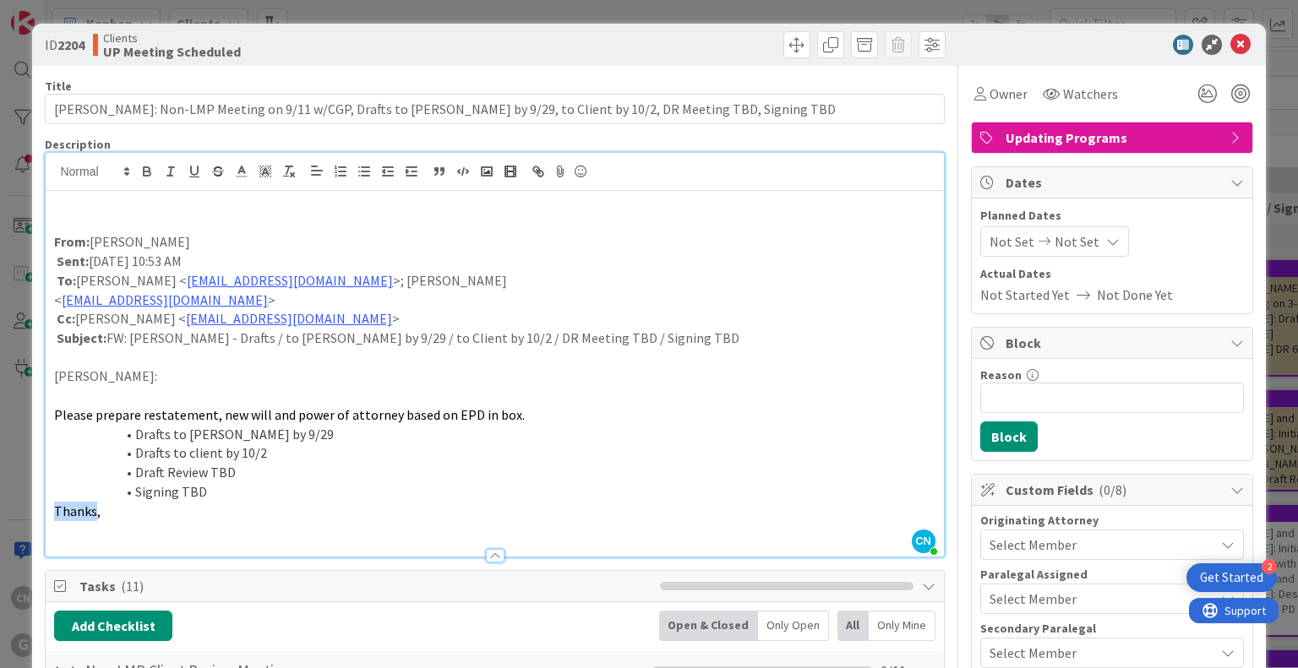
drag, startPoint x: 95, startPoint y: 515, endPoint x: 31, endPoint y: 506, distance: 63.9
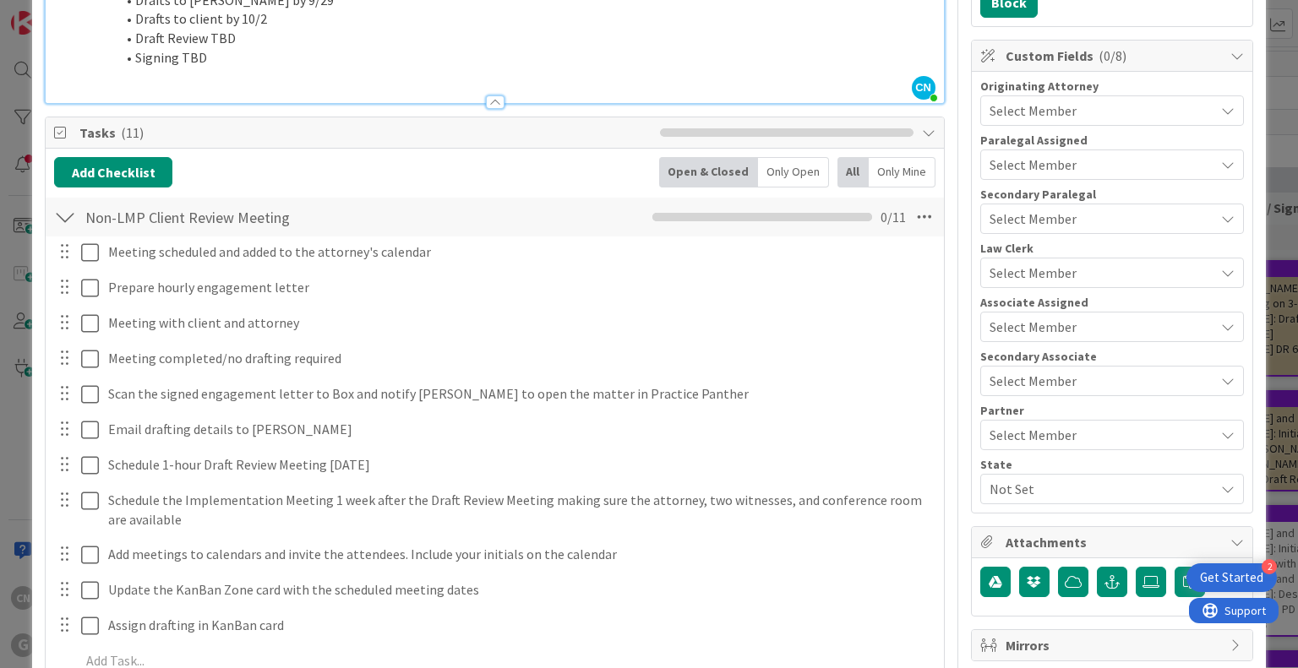
scroll to position [436, 0]
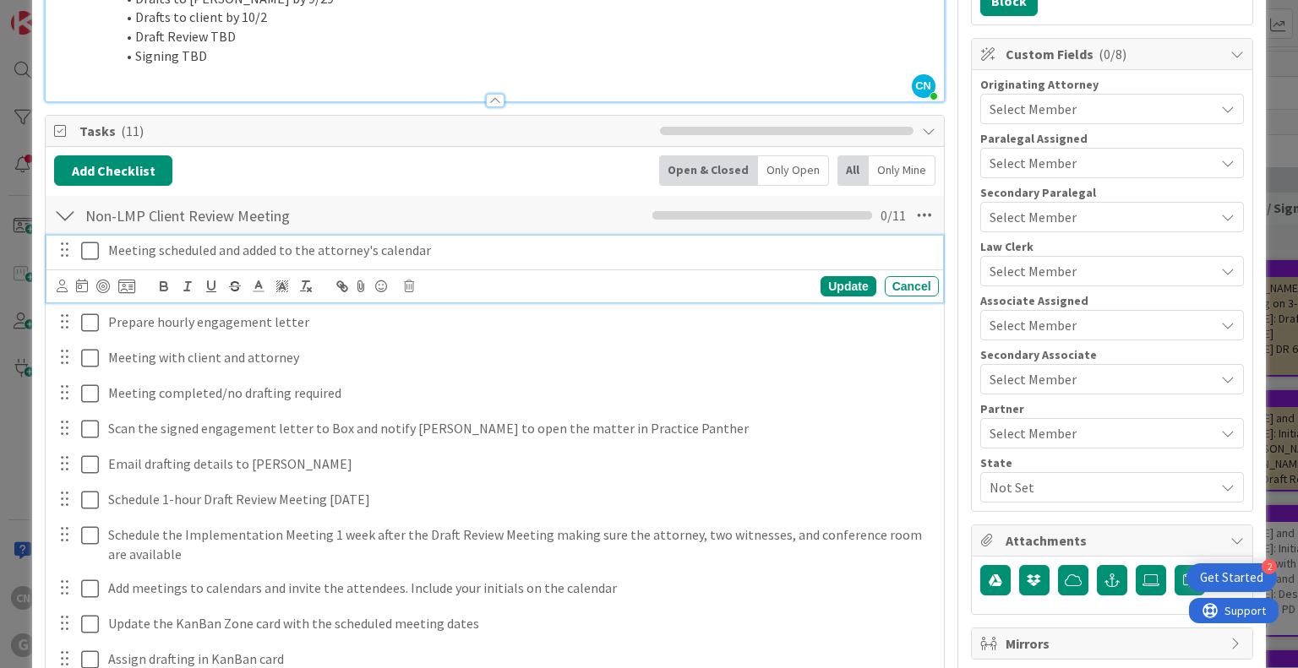
click at [89, 255] on icon at bounding box center [90, 251] width 18 height 20
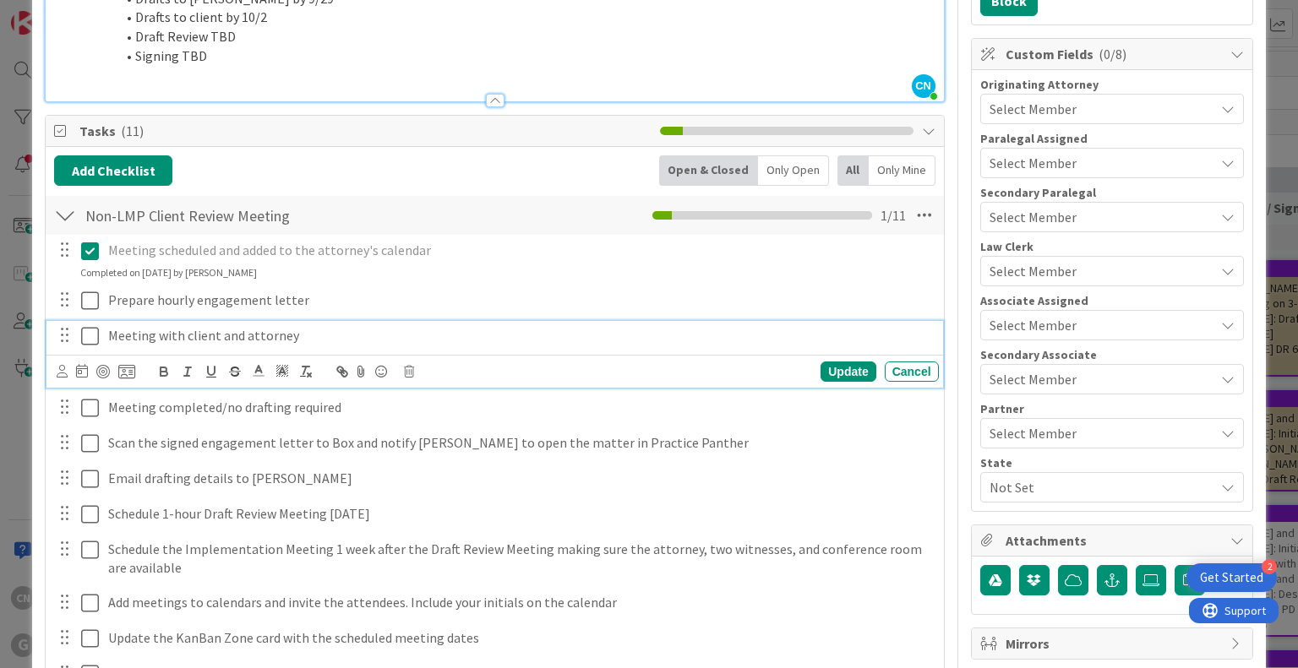
click at [321, 335] on p "Meeting with client and attorney" at bounding box center [520, 335] width 824 height 19
click at [61, 371] on icon at bounding box center [62, 371] width 11 height 13
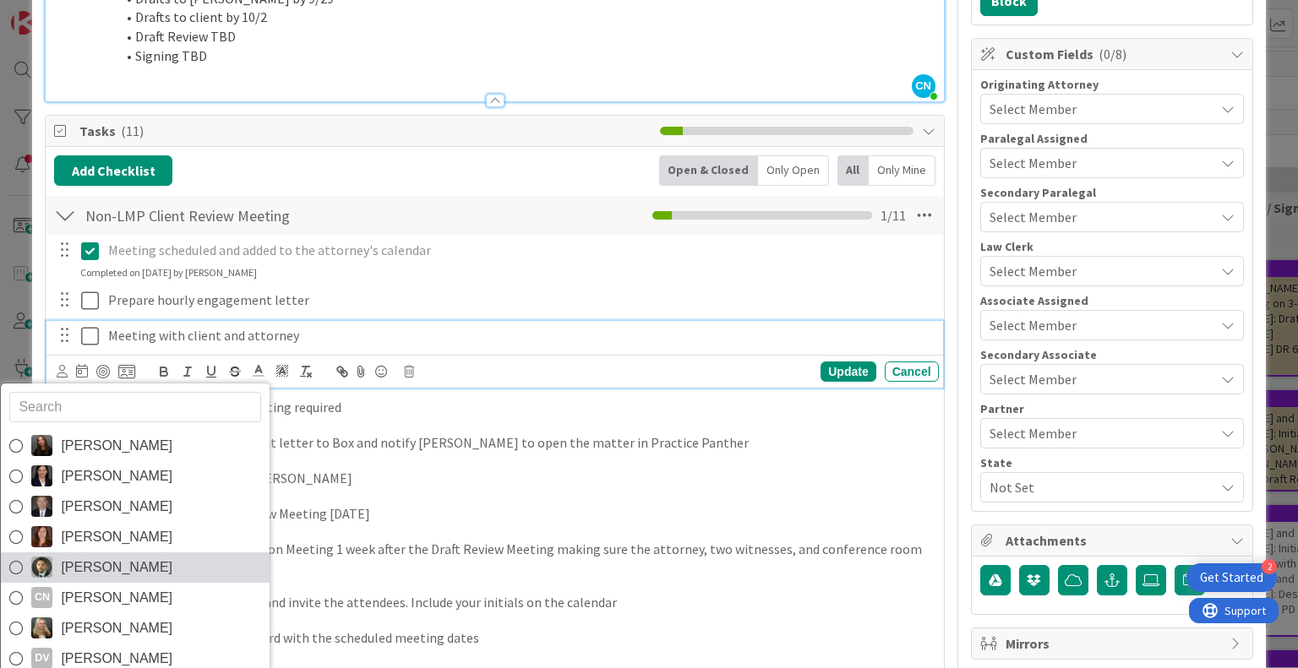
click at [107, 565] on span "[PERSON_NAME]" at bounding box center [117, 567] width 112 height 25
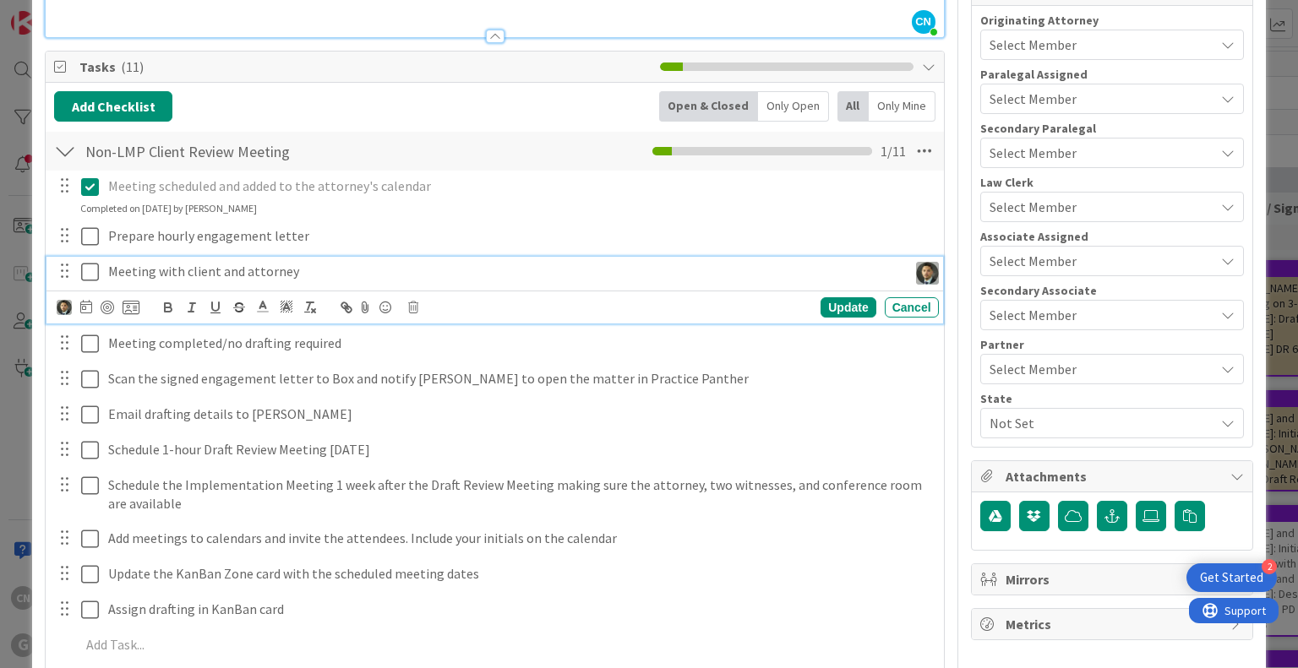
scroll to position [496, 0]
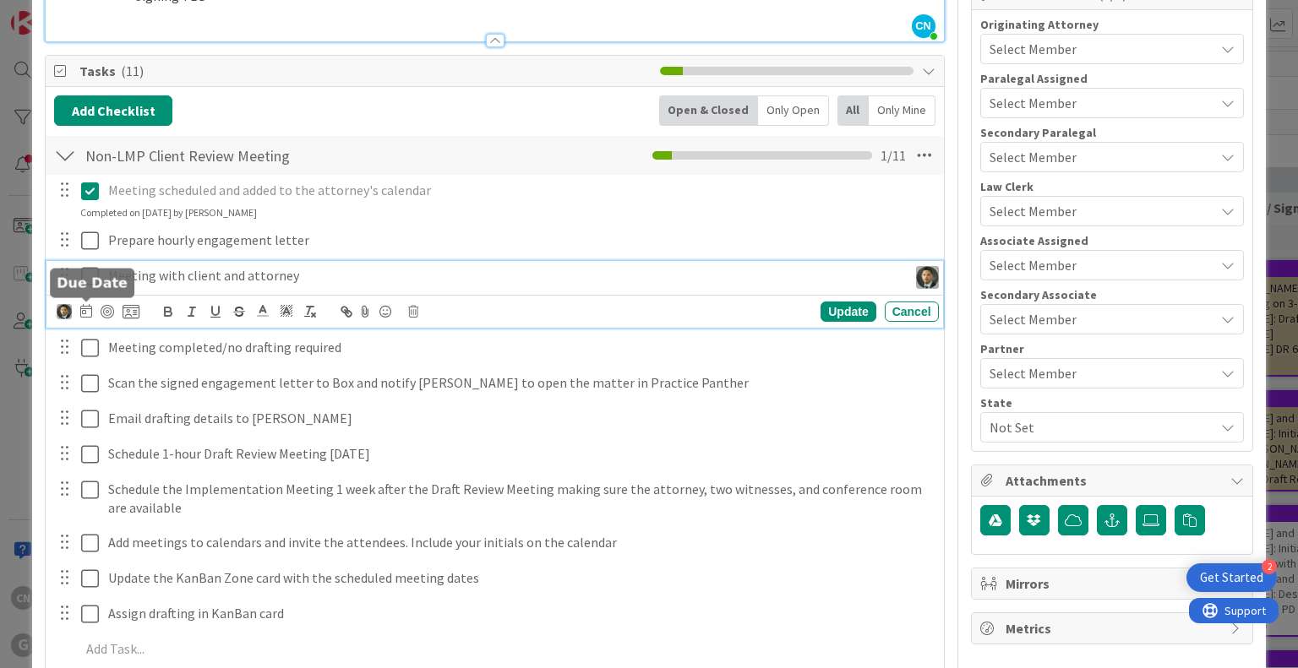
click at [85, 312] on icon at bounding box center [86, 311] width 12 height 14
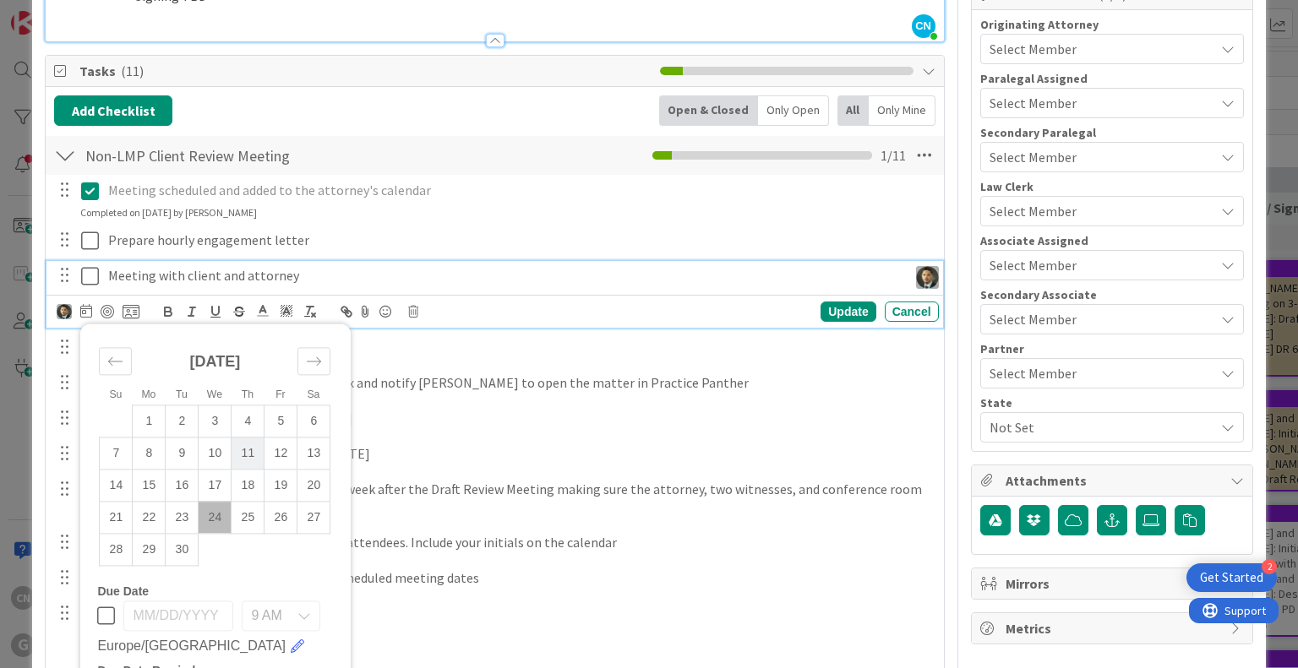
click at [237, 450] on td "11" at bounding box center [247, 454] width 33 height 32
type input "09/11/2025"
click at [825, 312] on div "Update" at bounding box center [847, 312] width 55 height 20
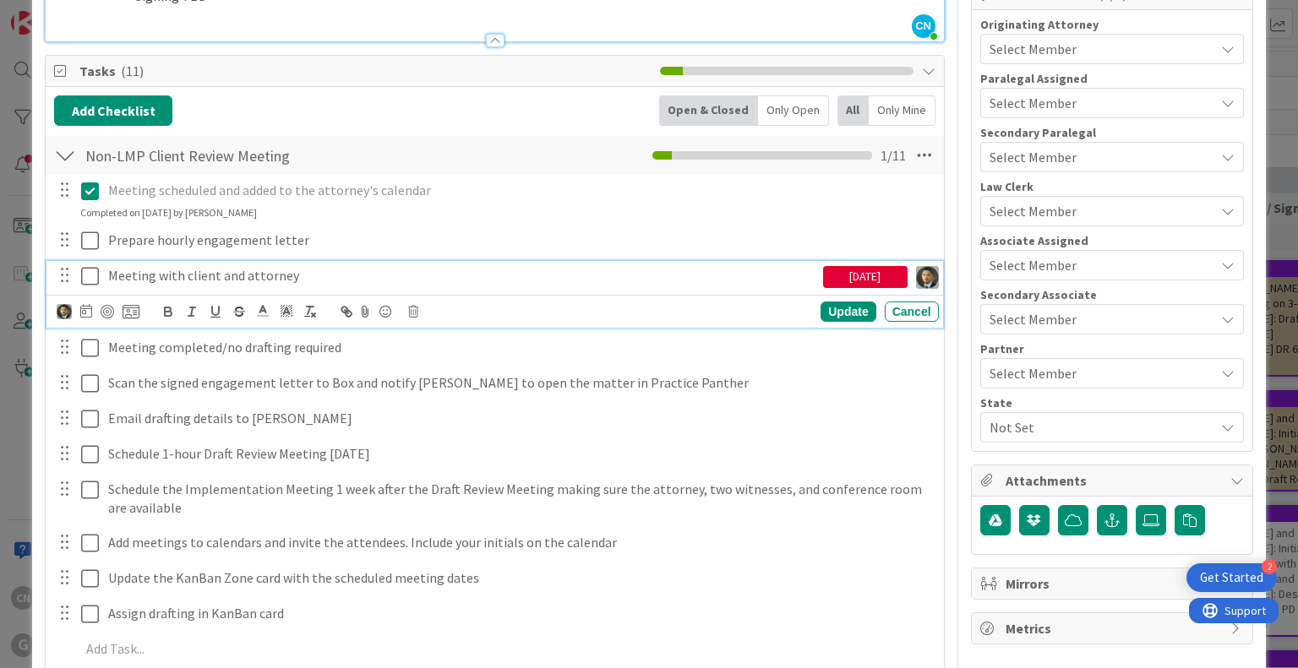
click at [84, 273] on icon at bounding box center [90, 276] width 18 height 20
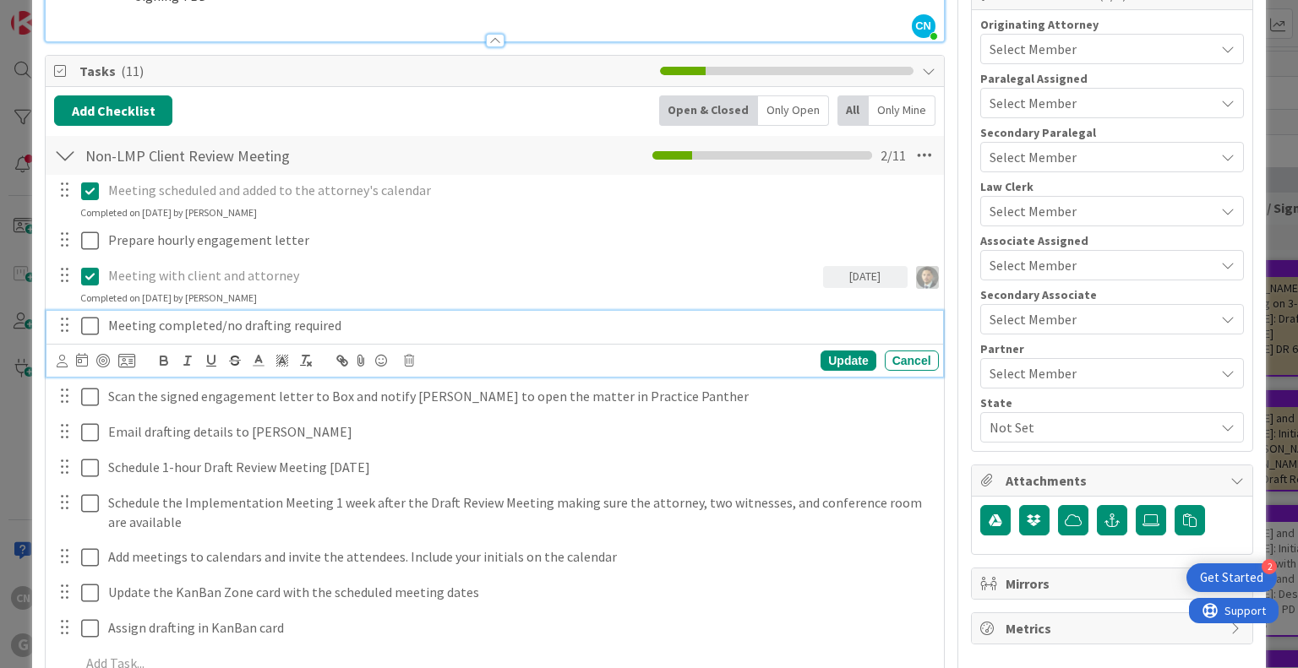
click at [355, 322] on p "Meeting completed/no drafting required" at bounding box center [520, 325] width 824 height 19
click at [406, 358] on icon at bounding box center [409, 361] width 10 height 12
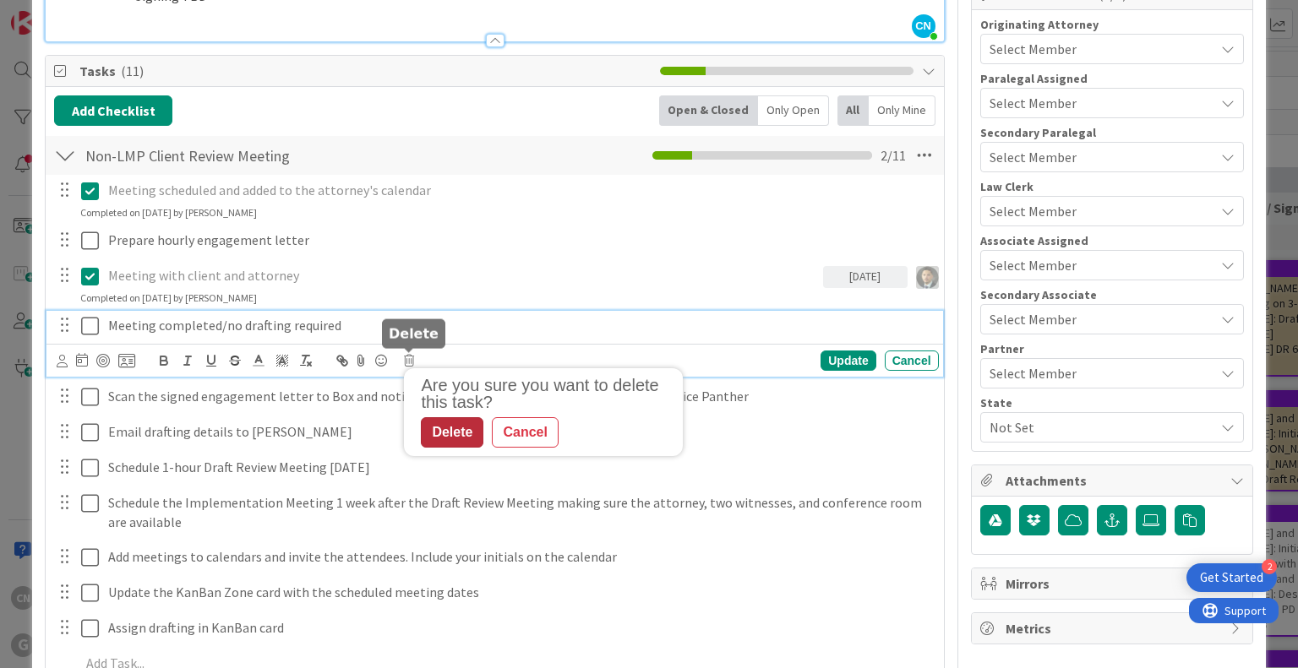
click at [453, 433] on div "Delete" at bounding box center [452, 432] width 63 height 30
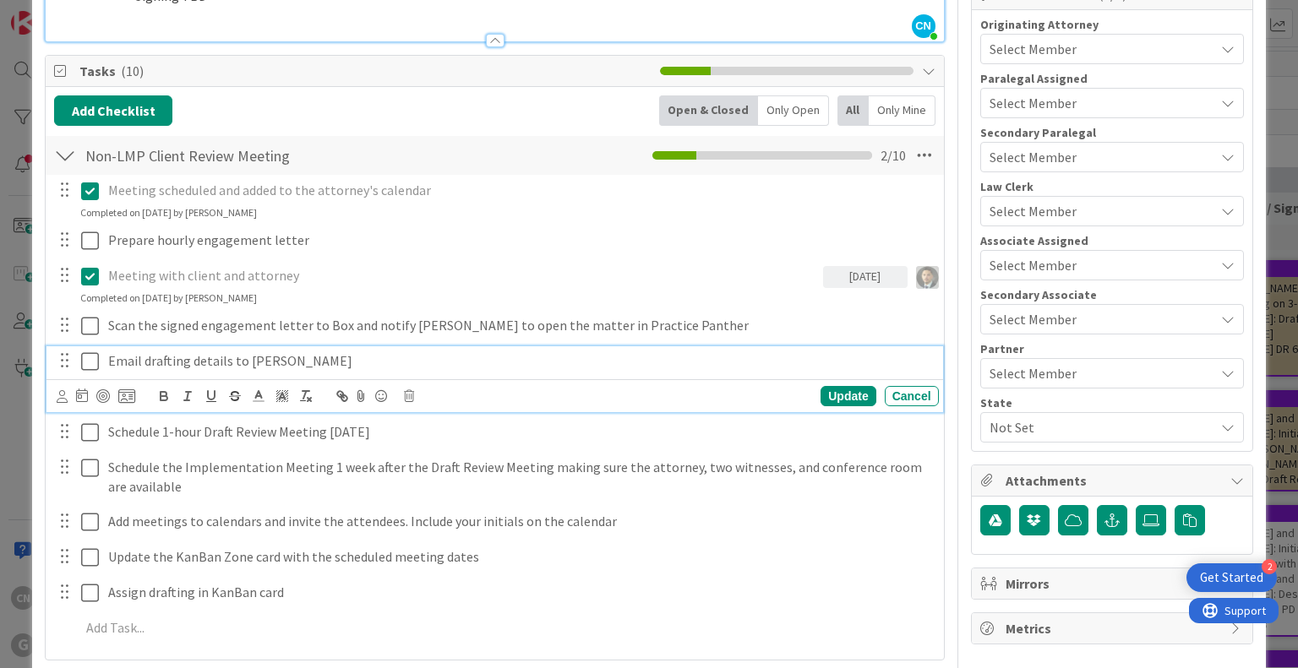
click at [279, 360] on p "Email drafting details to Shari" at bounding box center [520, 360] width 824 height 19
click at [81, 399] on icon at bounding box center [82, 396] width 12 height 14
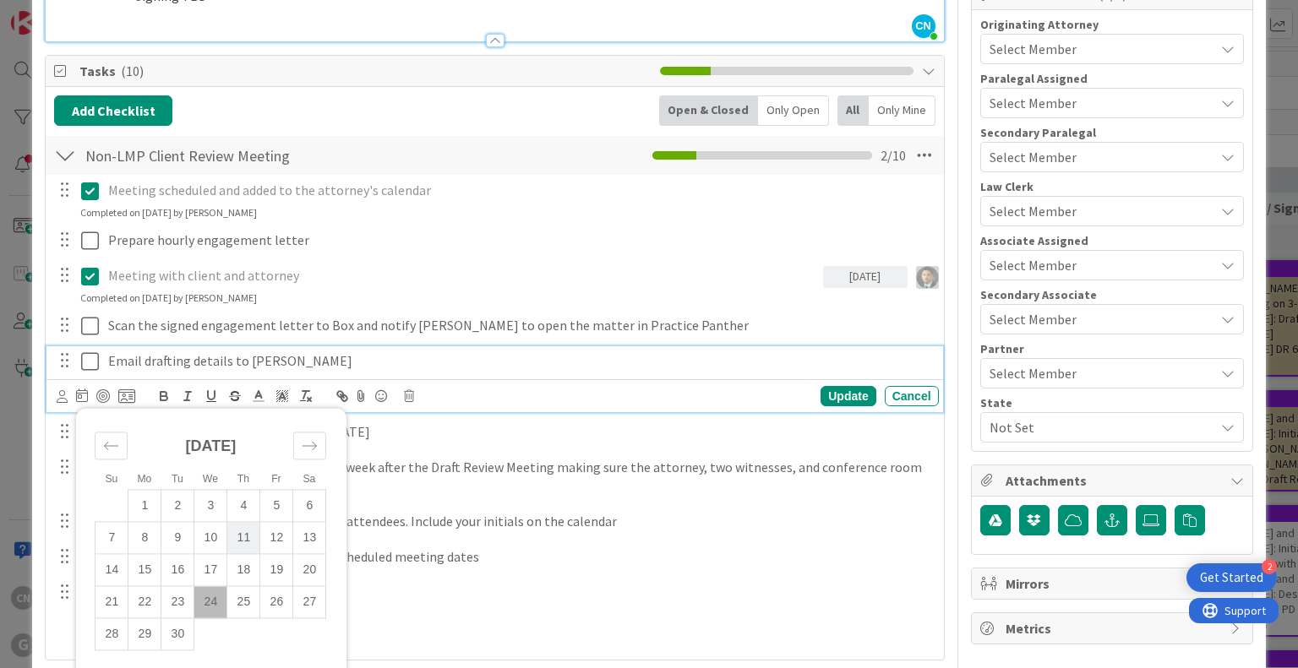
click at [248, 531] on td "11" at bounding box center [243, 538] width 33 height 32
type input "09/11/2025"
click at [57, 400] on icon at bounding box center [62, 396] width 11 height 13
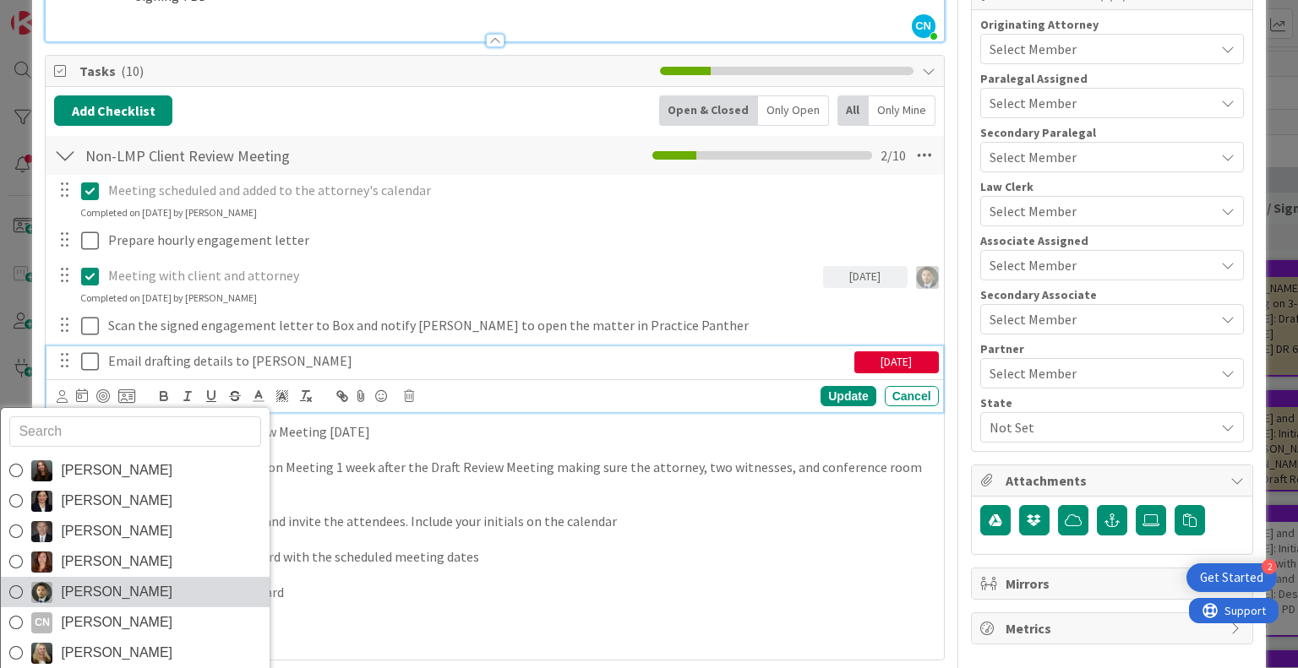
click at [76, 593] on span "[PERSON_NAME]" at bounding box center [117, 592] width 112 height 25
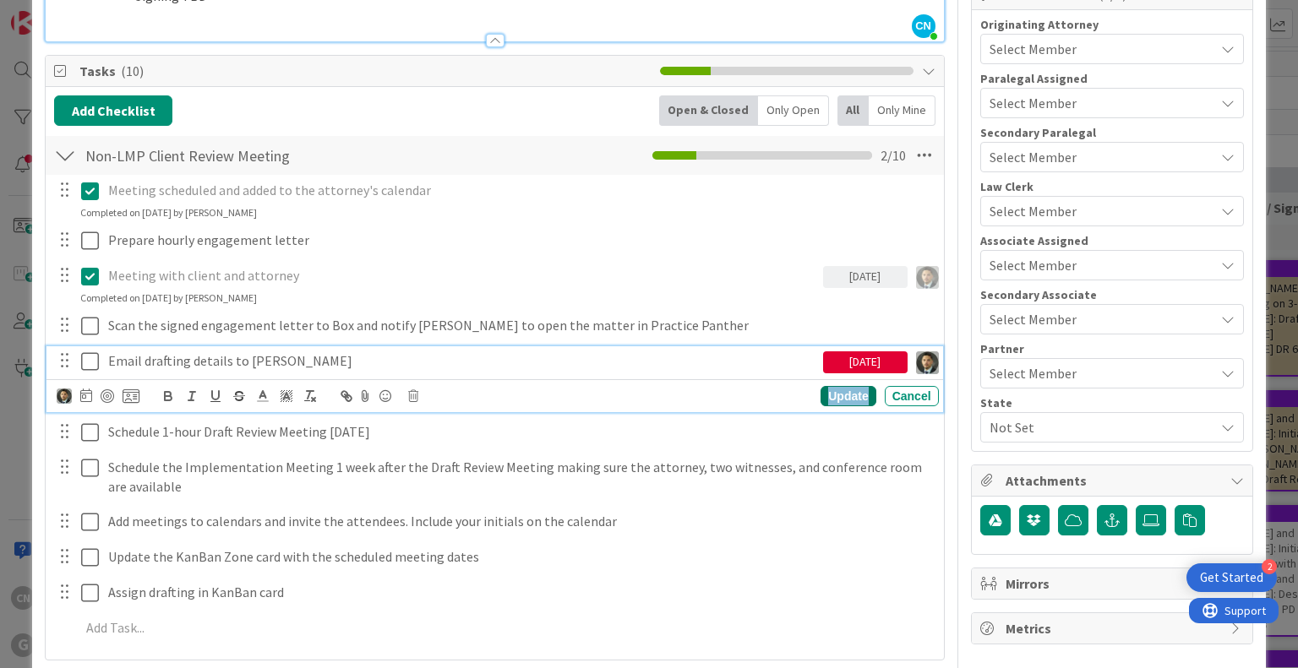
click at [835, 395] on div "Update" at bounding box center [847, 396] width 55 height 20
click at [297, 357] on p "Email drafting details to Shari" at bounding box center [462, 360] width 708 height 19
click at [782, 358] on p "Email drafting details to Shari on" at bounding box center [462, 360] width 708 height 19
click at [92, 357] on icon at bounding box center [90, 361] width 18 height 20
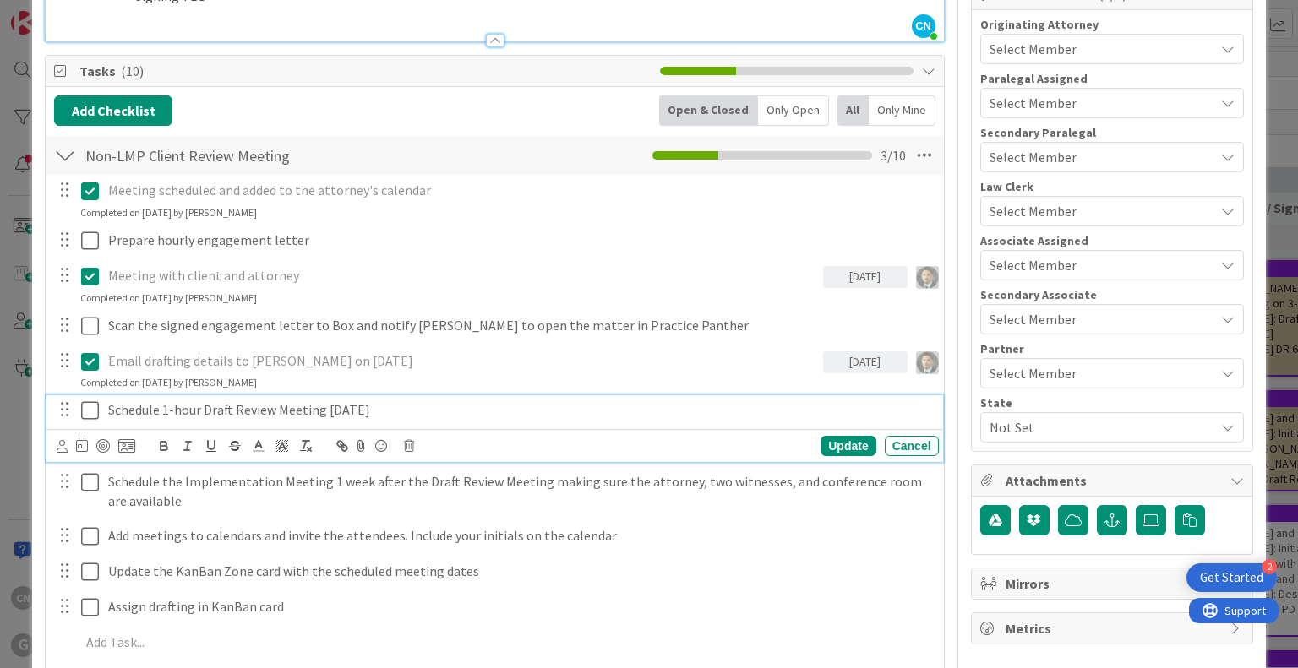
click at [478, 408] on p "Schedule 1-hour Draft Review Meeting 3 weeks later" at bounding box center [520, 409] width 824 height 19
click at [64, 445] on icon at bounding box center [62, 446] width 11 height 13
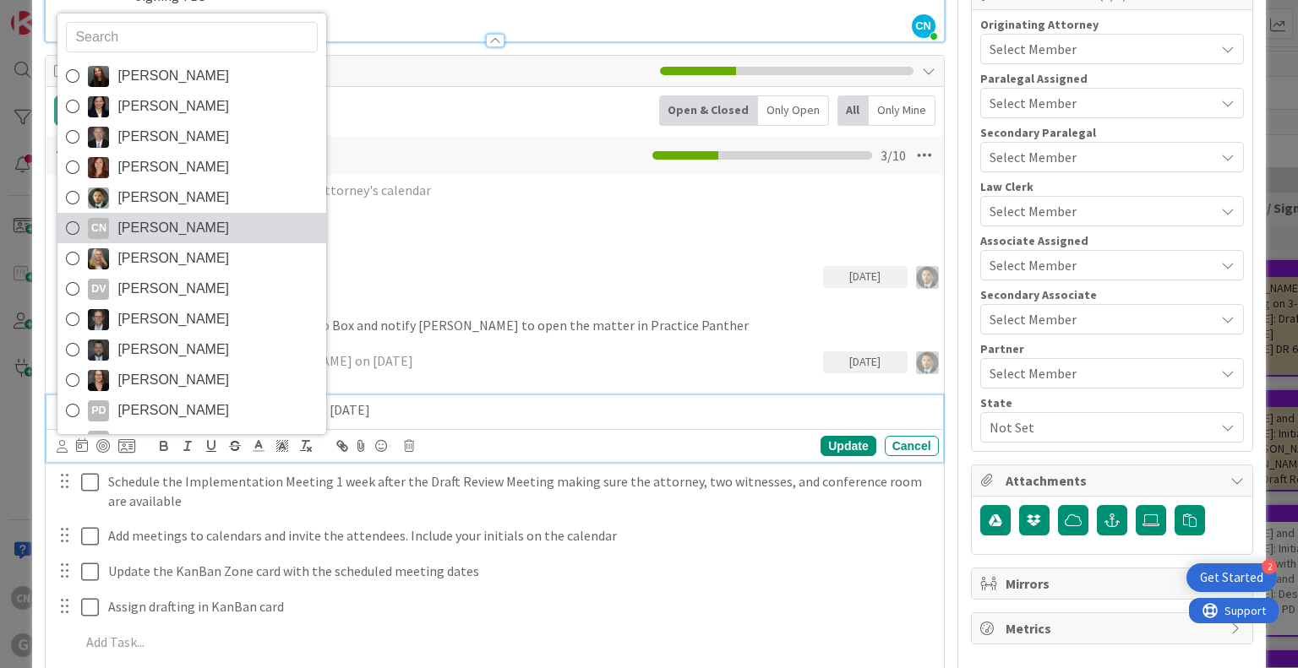
click at [202, 226] on span "[PERSON_NAME]" at bounding box center [173, 227] width 112 height 25
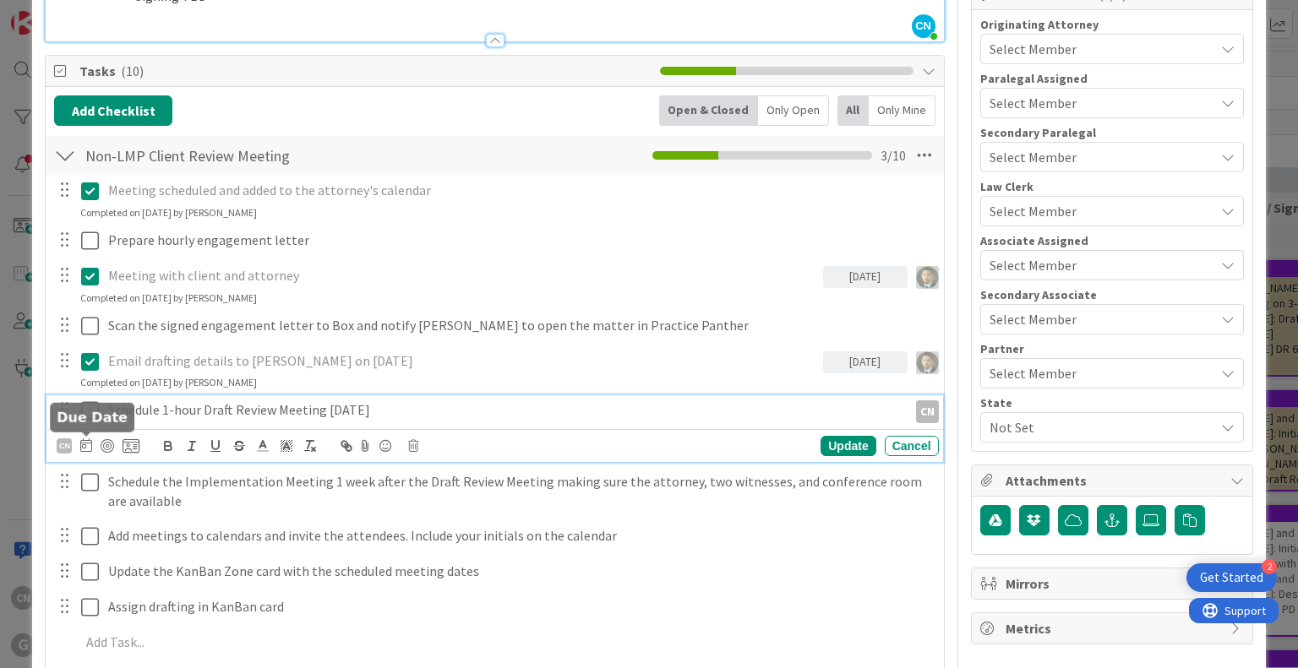
click at [88, 449] on icon at bounding box center [86, 445] width 12 height 14
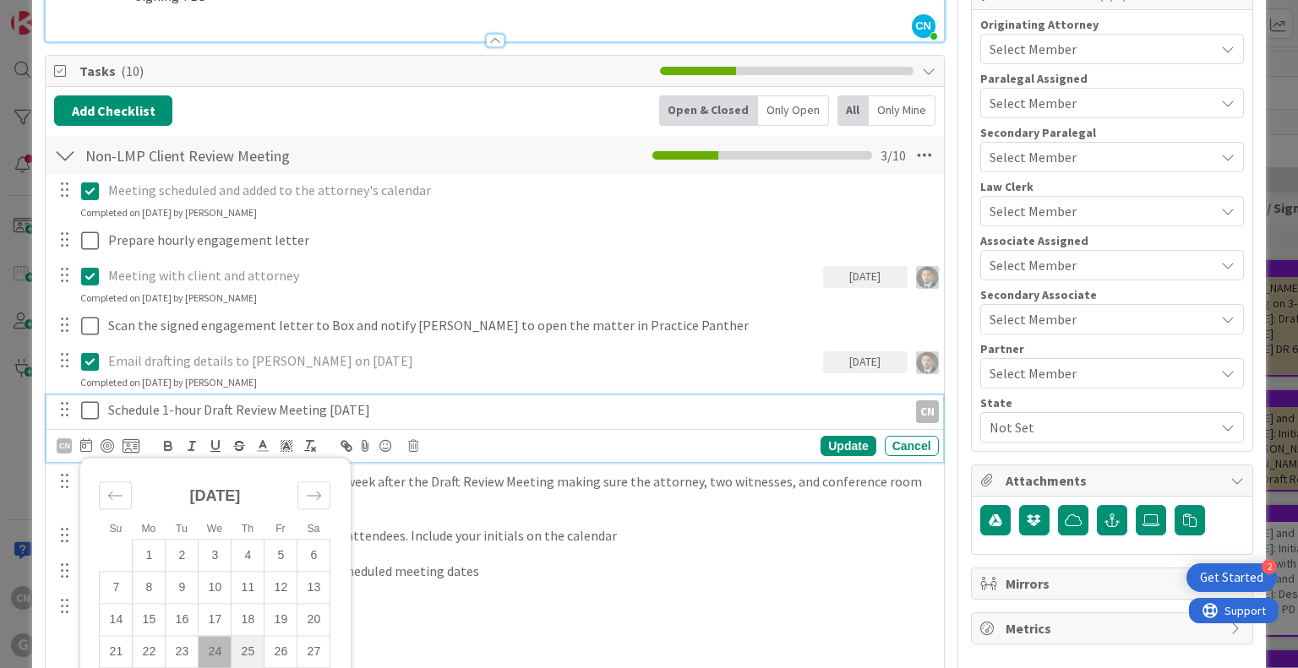
click at [247, 650] on td "25" at bounding box center [247, 652] width 33 height 32
type input "09/25/2025"
click at [825, 445] on div "Update" at bounding box center [847, 446] width 55 height 20
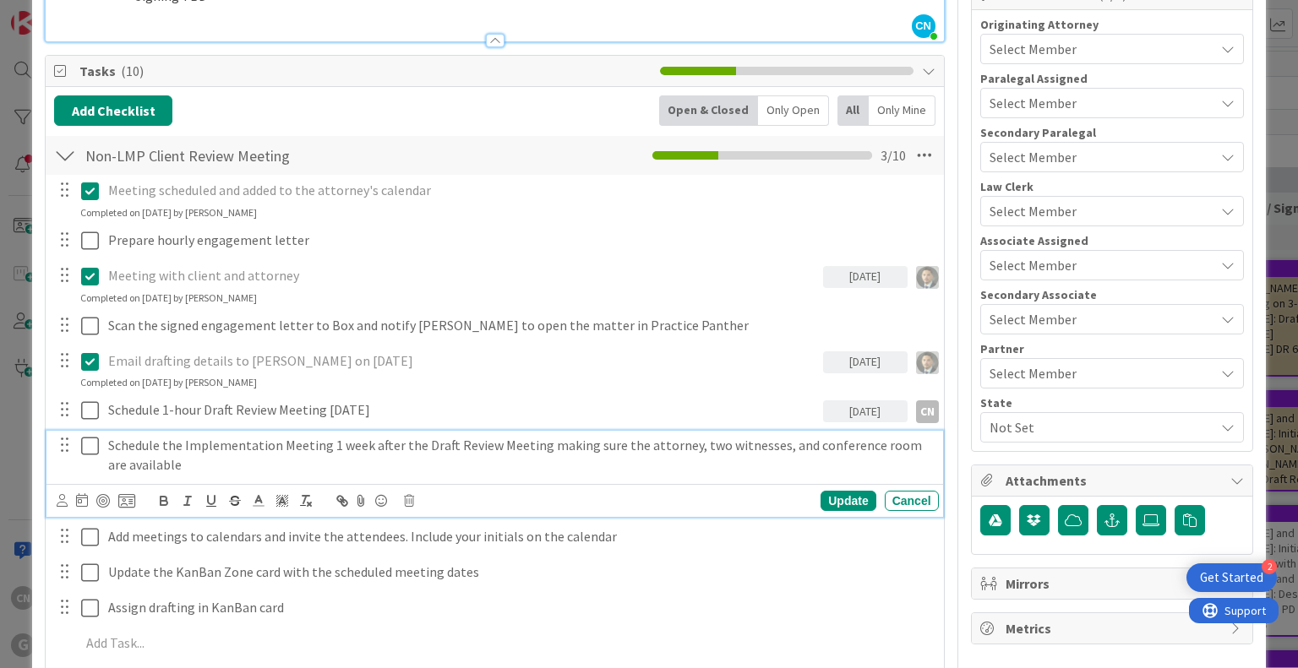
click at [181, 471] on p "Schedule the Implementation Meeting 1 week after the Draft Review Meeting makin…" at bounding box center [520, 455] width 824 height 38
click at [84, 504] on icon at bounding box center [82, 500] width 12 height 14
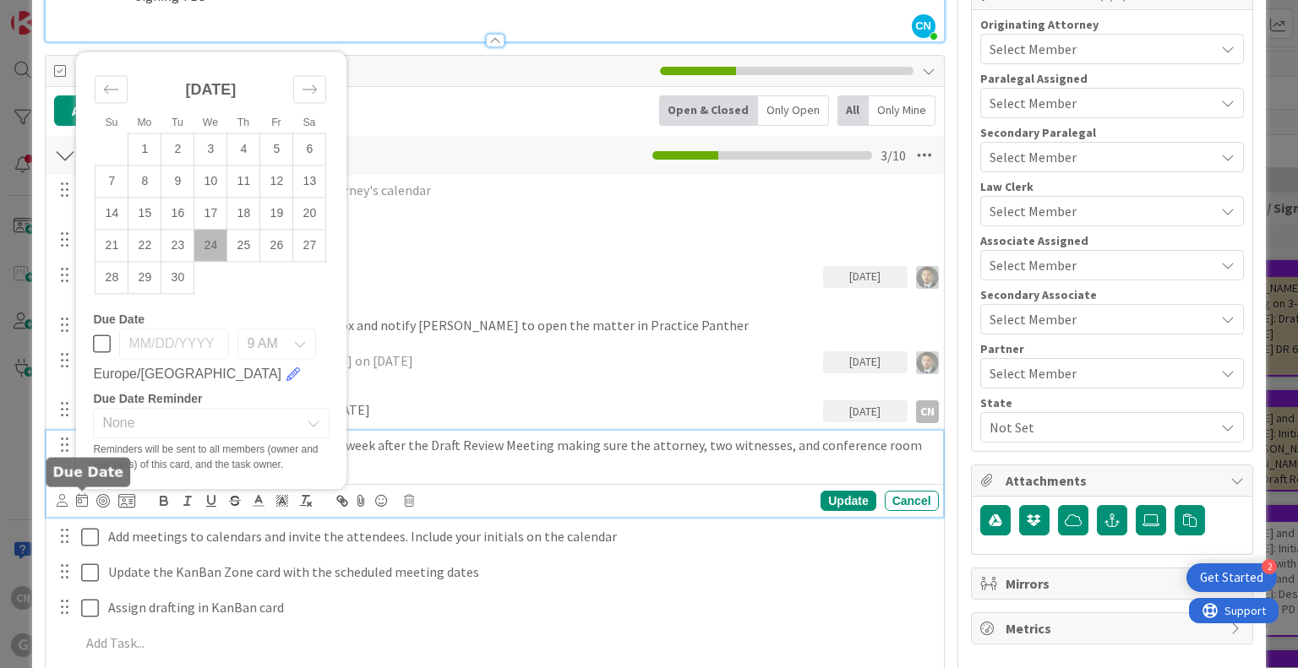
click at [84, 504] on icon at bounding box center [82, 500] width 12 height 14
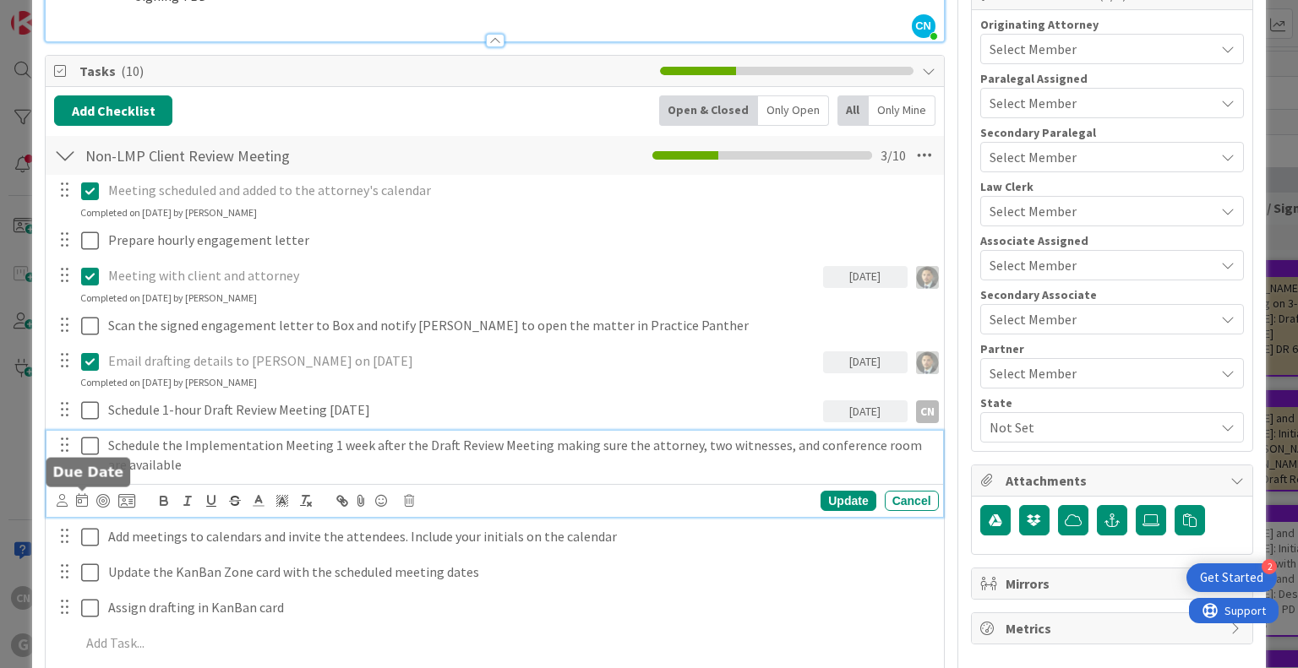
click at [81, 501] on icon at bounding box center [82, 500] width 12 height 14
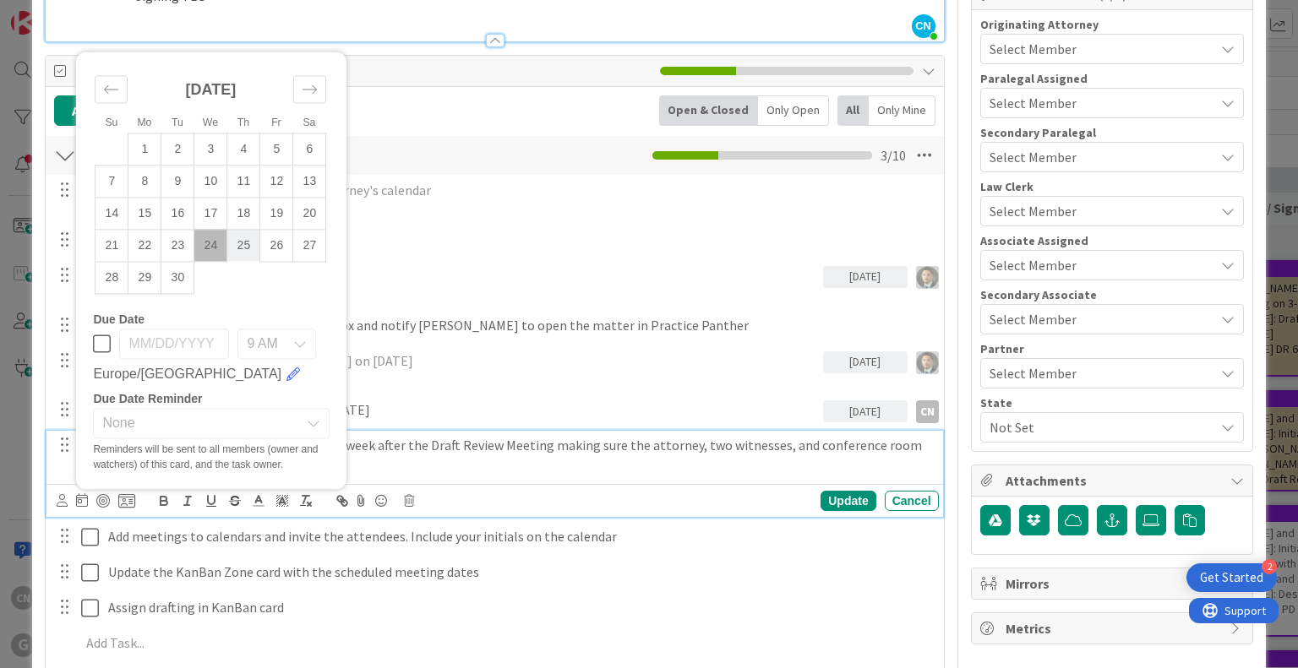
click at [242, 251] on td "25" at bounding box center [243, 246] width 33 height 32
type input "09/25/2025"
click at [842, 496] on div "Update" at bounding box center [847, 501] width 55 height 20
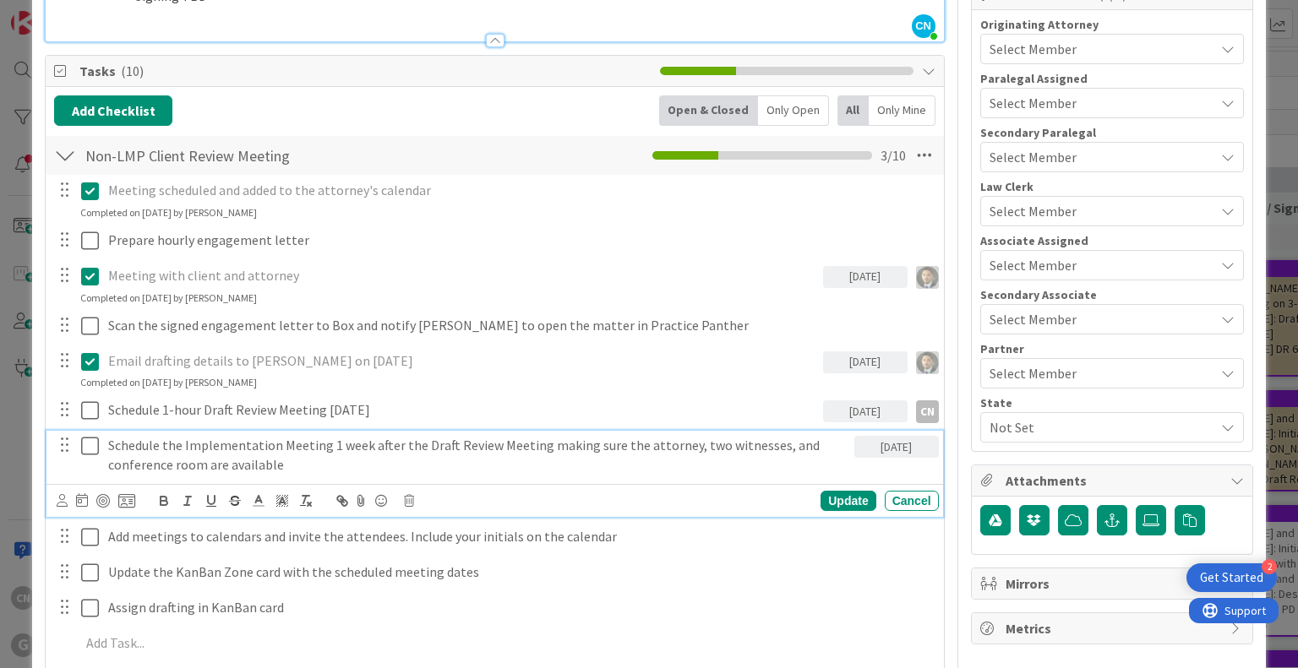
click at [345, 460] on p "Schedule the Implementation Meeting 1 week after the Draft Review Meeting makin…" at bounding box center [477, 455] width 739 height 38
click at [61, 498] on icon at bounding box center [62, 500] width 11 height 13
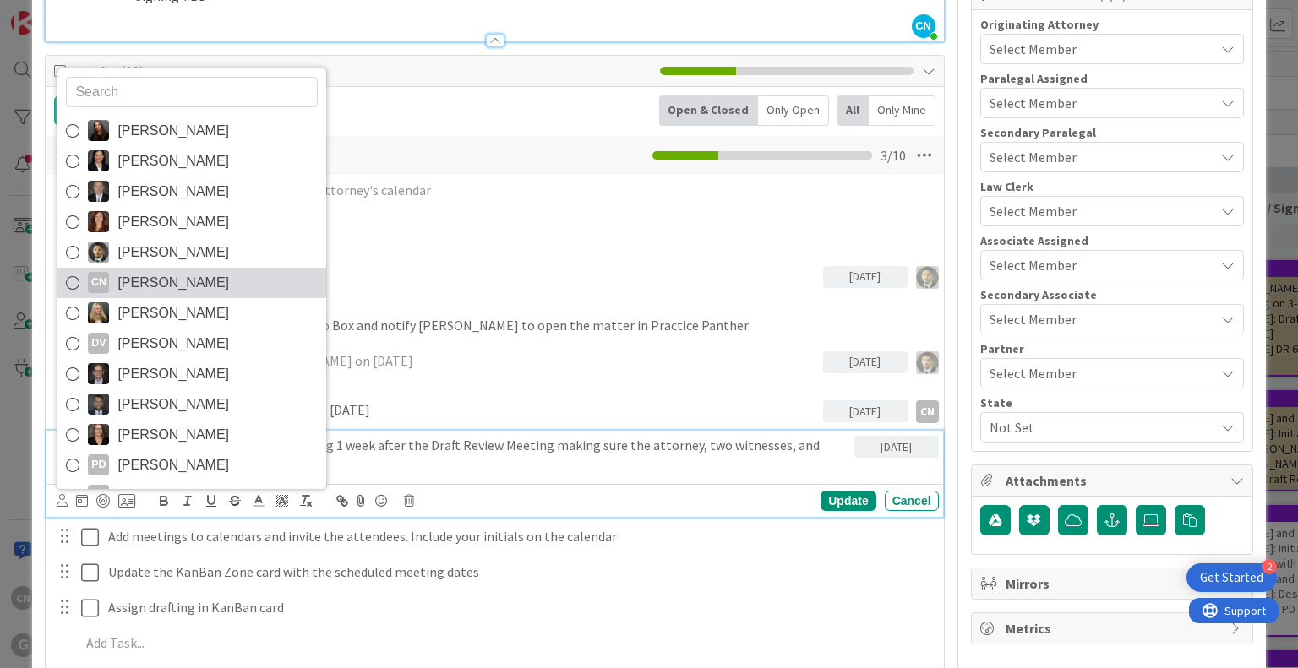
click at [240, 277] on link "CN Cindy Negron Vitilio" at bounding box center [191, 283] width 269 height 30
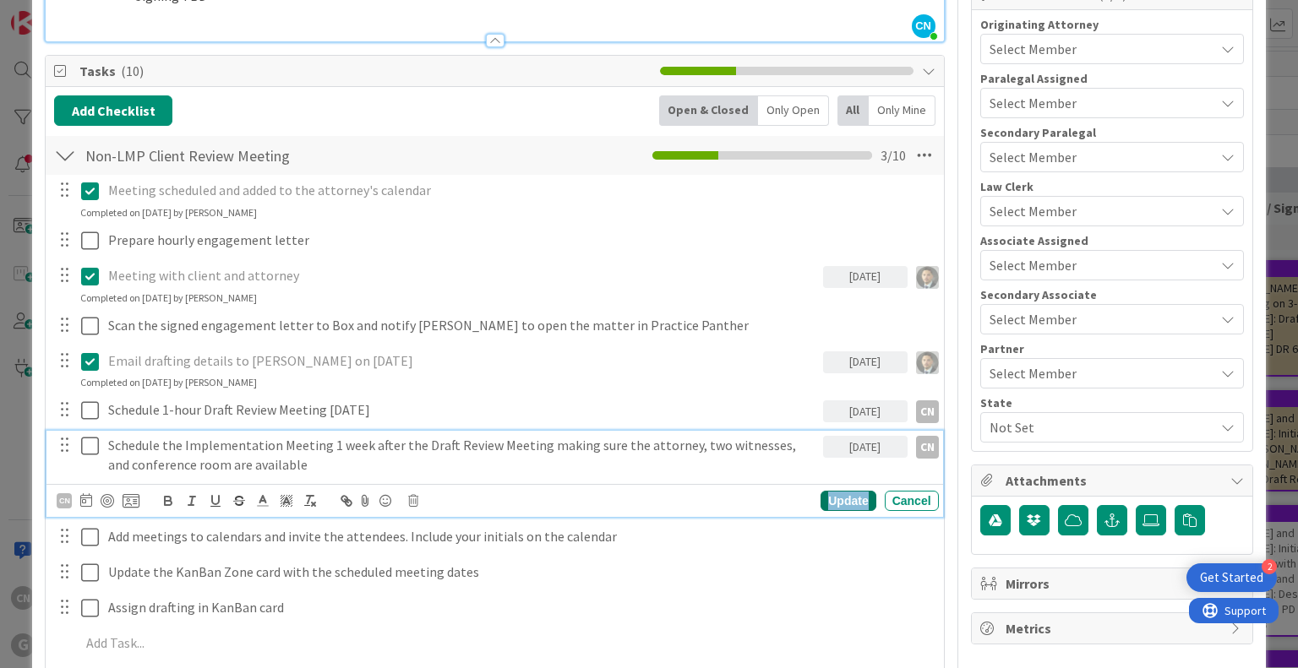
click at [833, 504] on div "Update" at bounding box center [847, 501] width 55 height 20
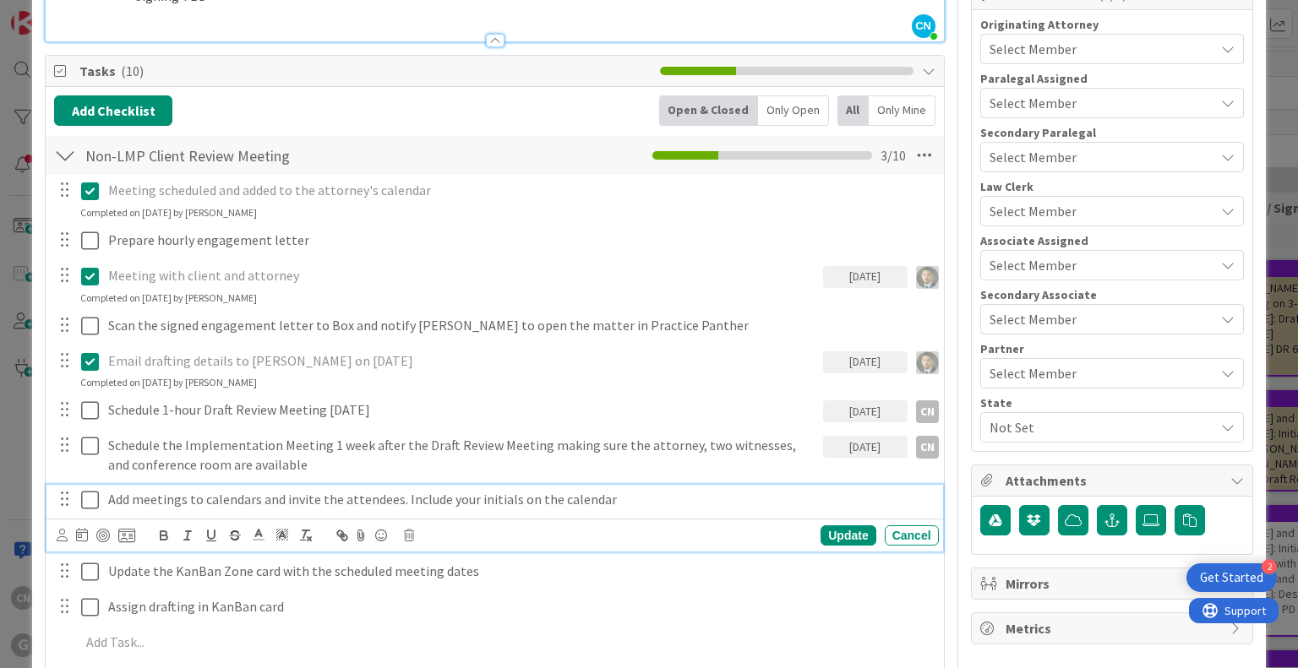
click at [629, 500] on p "Add meetings to calendars and invite the attendees. Include your initials on th…" at bounding box center [520, 499] width 824 height 19
click at [64, 540] on icon at bounding box center [62, 535] width 11 height 13
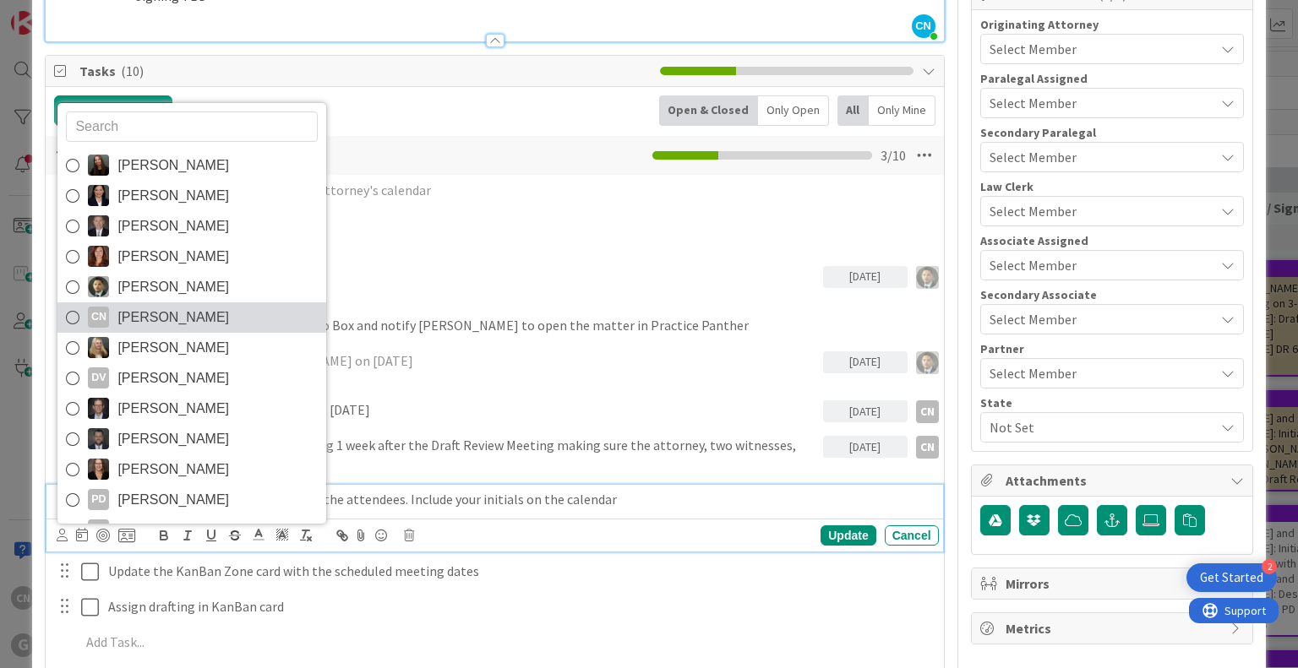
click at [204, 320] on span "[PERSON_NAME]" at bounding box center [173, 317] width 112 height 25
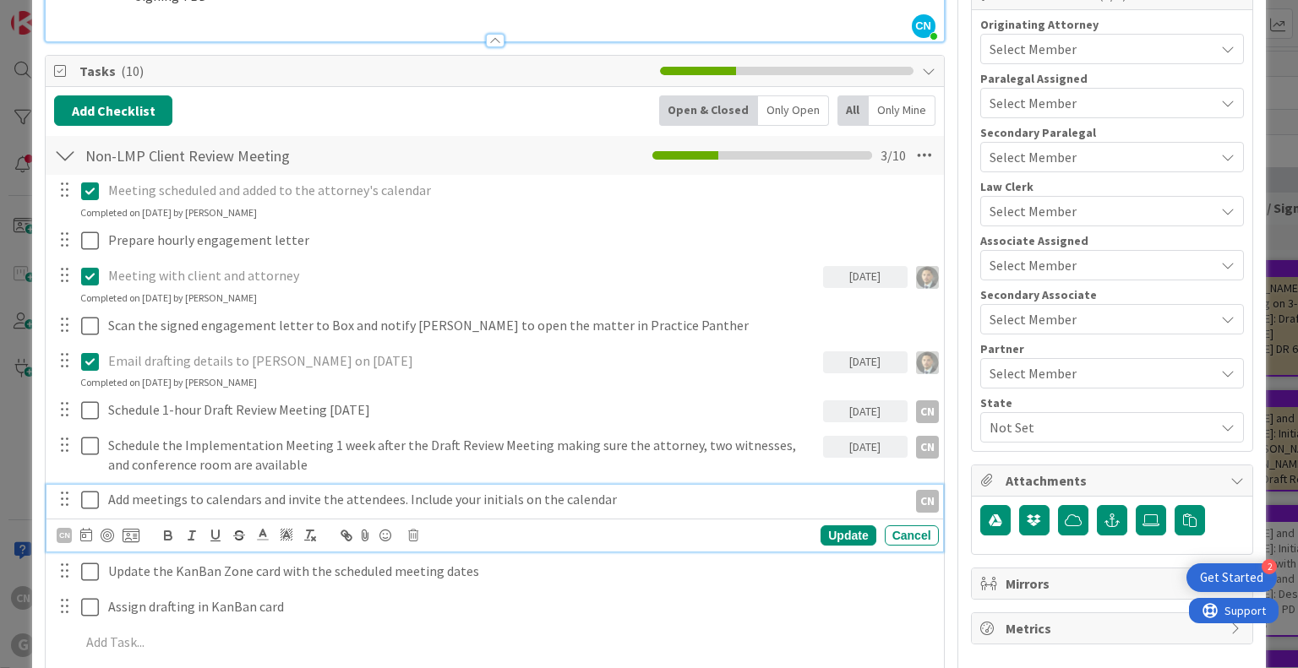
click at [84, 540] on icon at bounding box center [86, 535] width 12 height 14
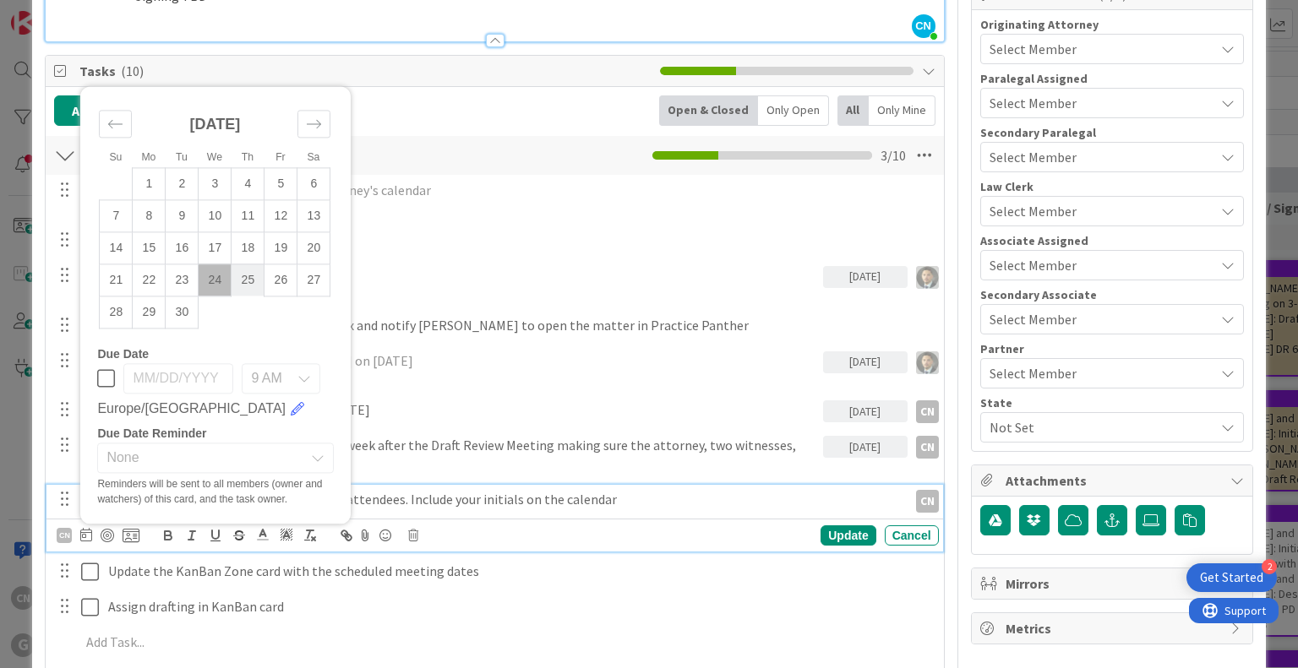
click at [246, 278] on td "25" at bounding box center [247, 280] width 33 height 32
type input "09/25/2025"
click at [838, 532] on div "Update" at bounding box center [847, 536] width 55 height 20
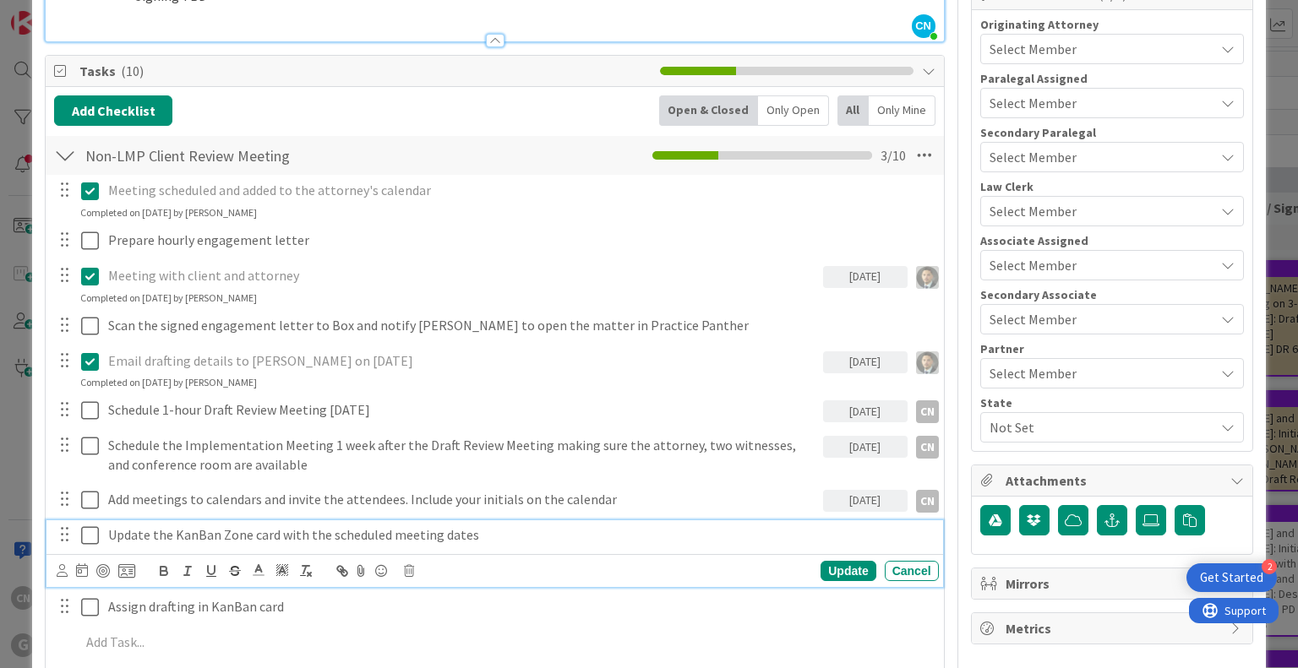
click at [488, 534] on p "Update the KanBan Zone card with the scheduled meeting dates" at bounding box center [520, 535] width 824 height 19
click at [84, 569] on icon at bounding box center [82, 571] width 12 height 14
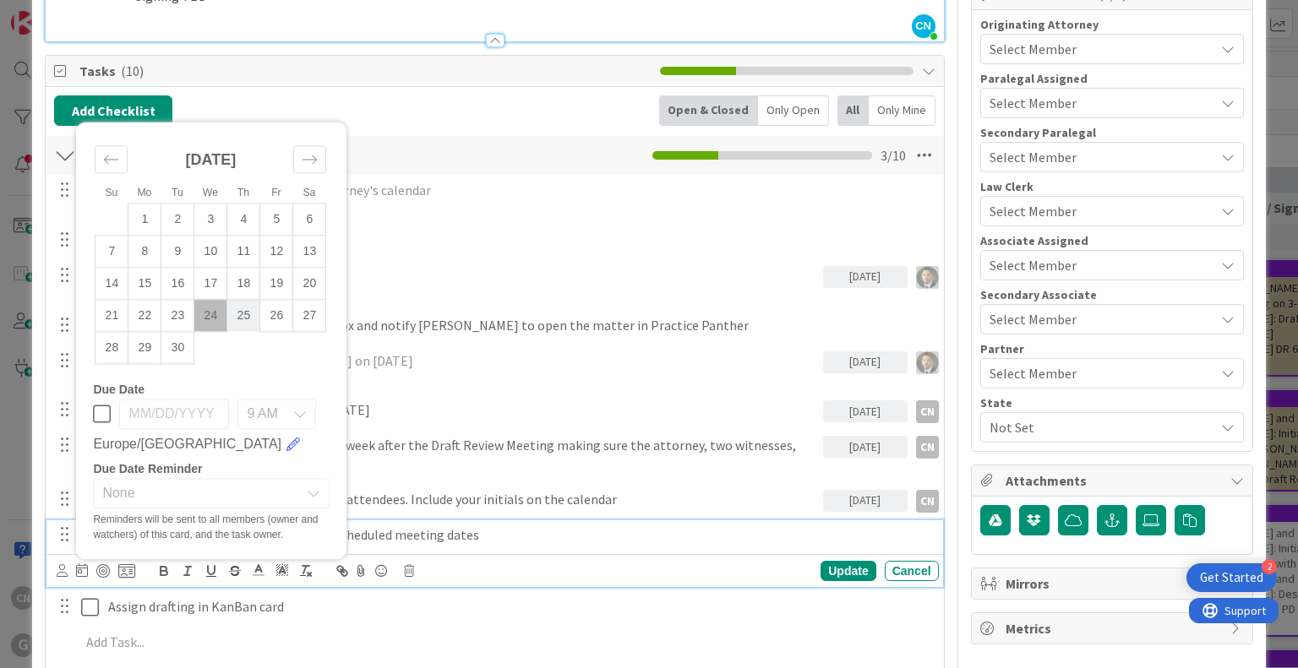
click at [250, 313] on td "25" at bounding box center [243, 315] width 33 height 32
type input "09/25/2025"
click at [80, 569] on icon at bounding box center [82, 571] width 12 height 14
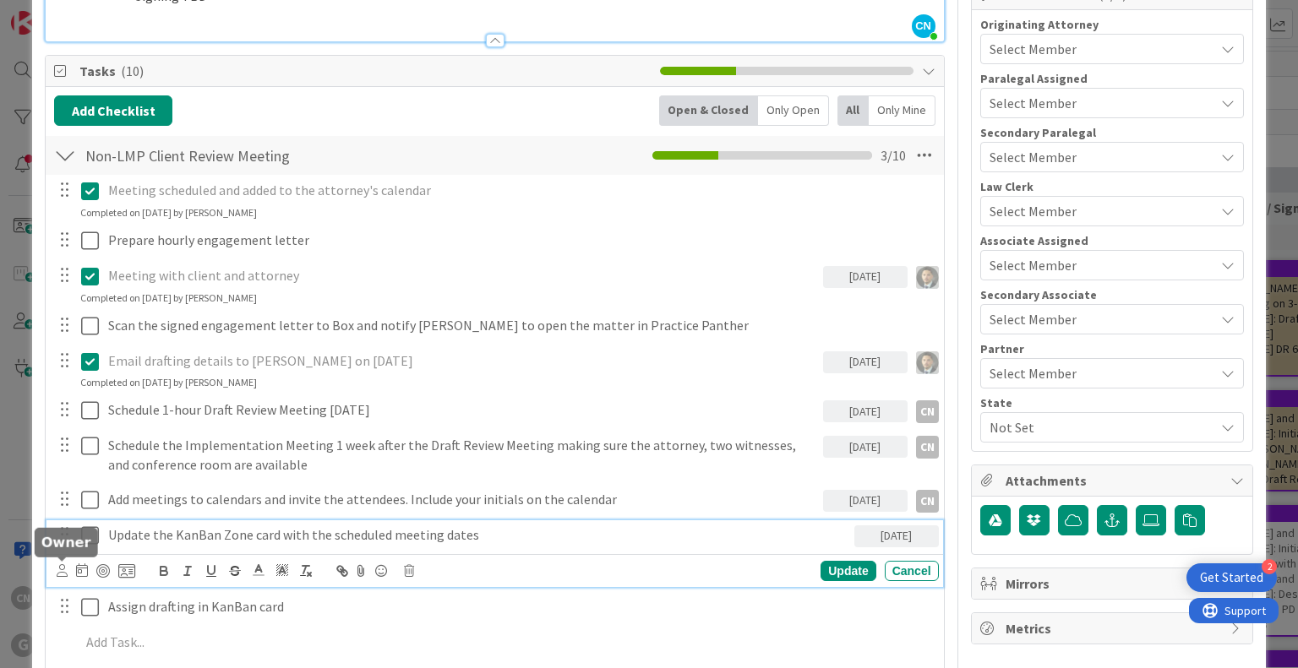
click at [66, 569] on icon at bounding box center [62, 570] width 11 height 13
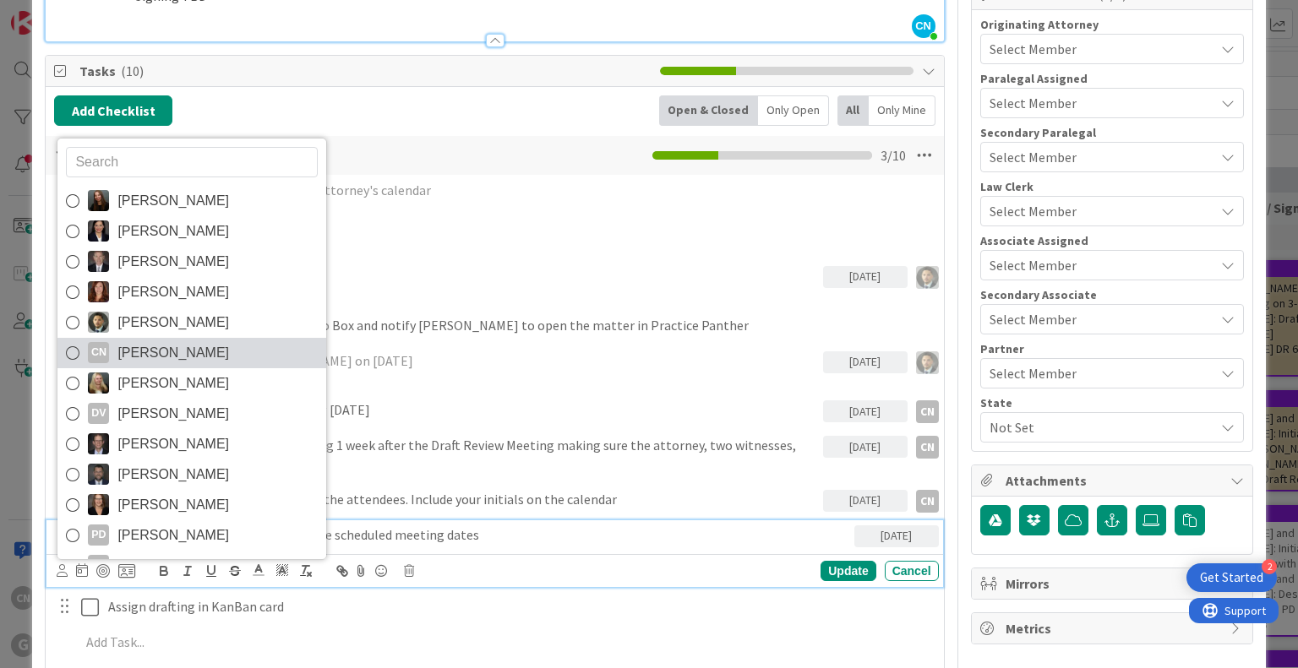
click at [177, 354] on span "[PERSON_NAME]" at bounding box center [173, 352] width 112 height 25
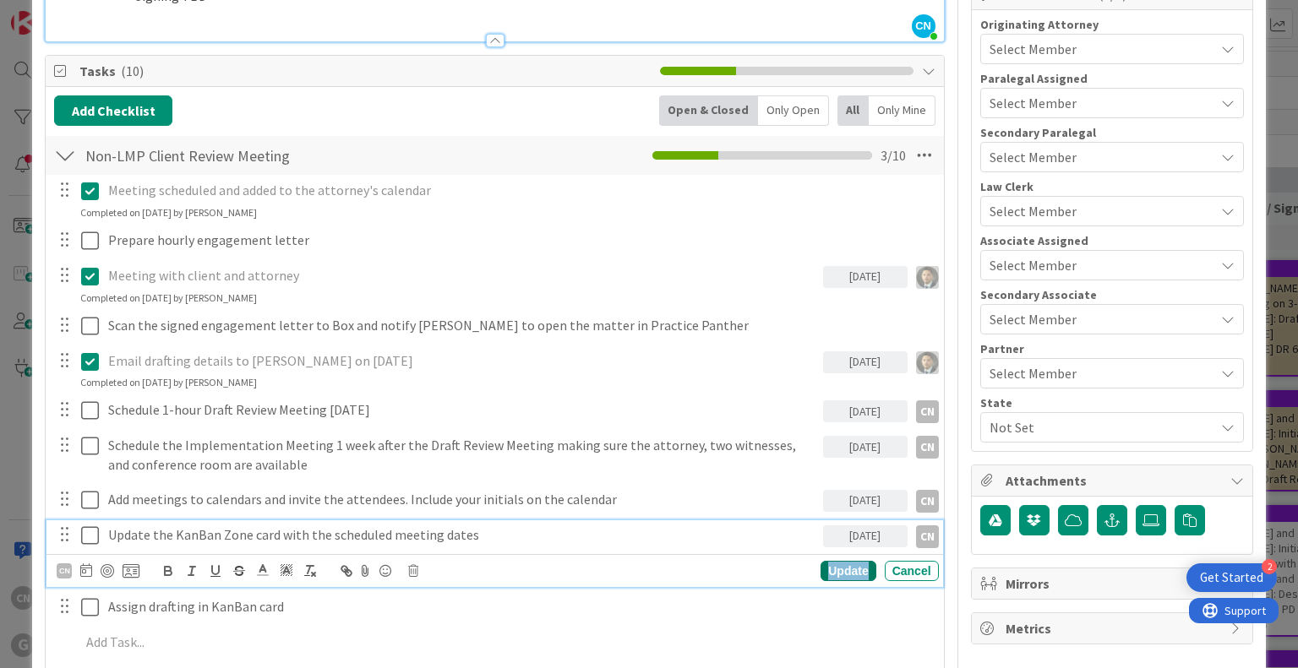
click at [829, 570] on div "Update" at bounding box center [847, 571] width 55 height 20
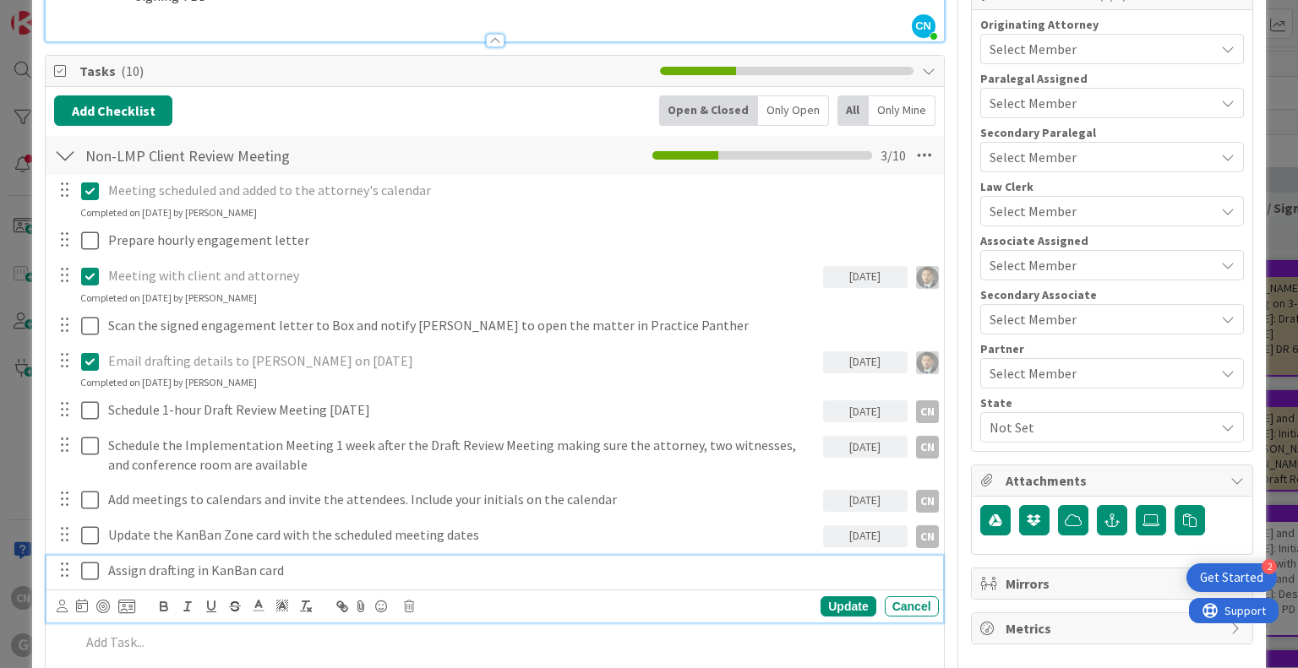
click at [297, 570] on p "Assign drafting in KanBan card" at bounding box center [520, 570] width 824 height 19
click at [79, 599] on icon at bounding box center [82, 606] width 12 height 14
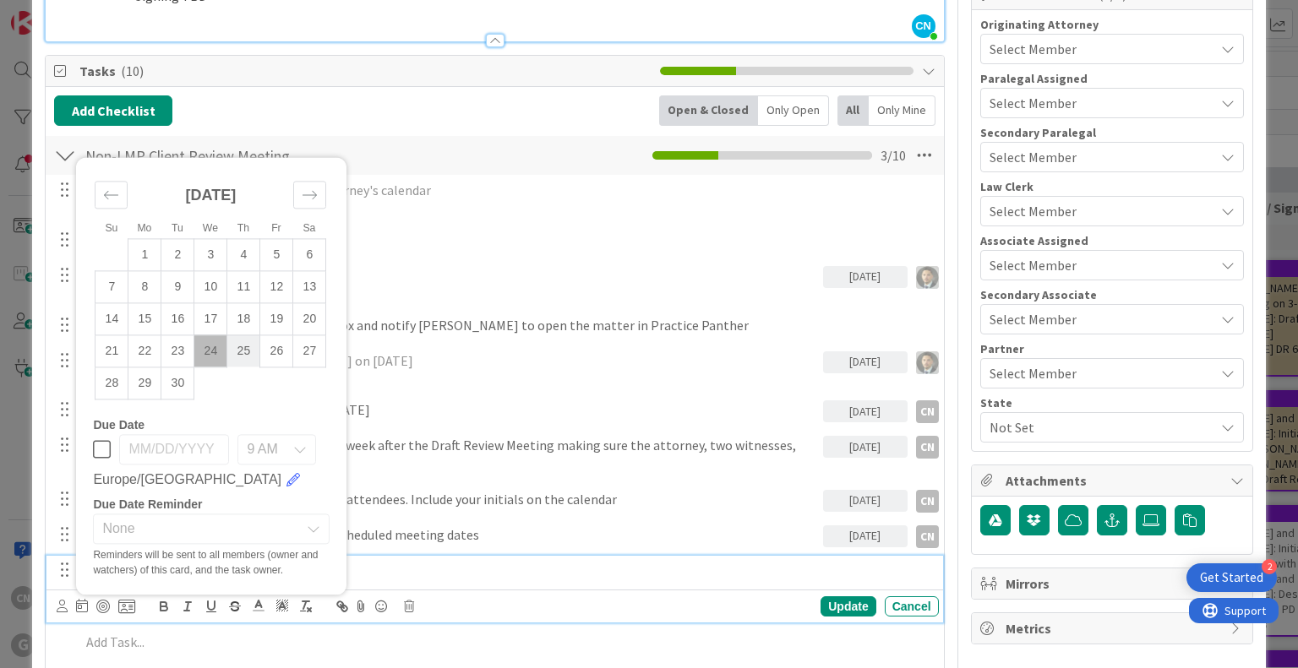
click at [247, 344] on td "25" at bounding box center [243, 351] width 33 height 32
type input "09/25/2025"
click at [61, 606] on icon at bounding box center [62, 606] width 11 height 13
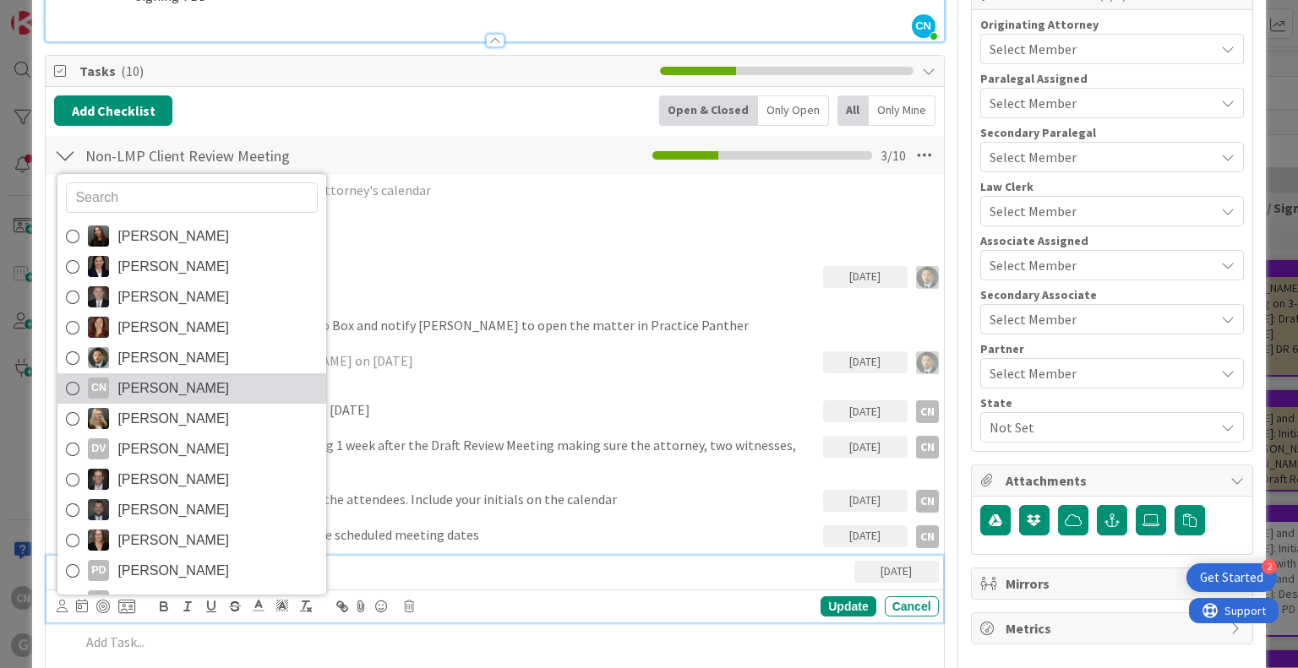
click at [194, 391] on span "[PERSON_NAME]" at bounding box center [173, 388] width 112 height 25
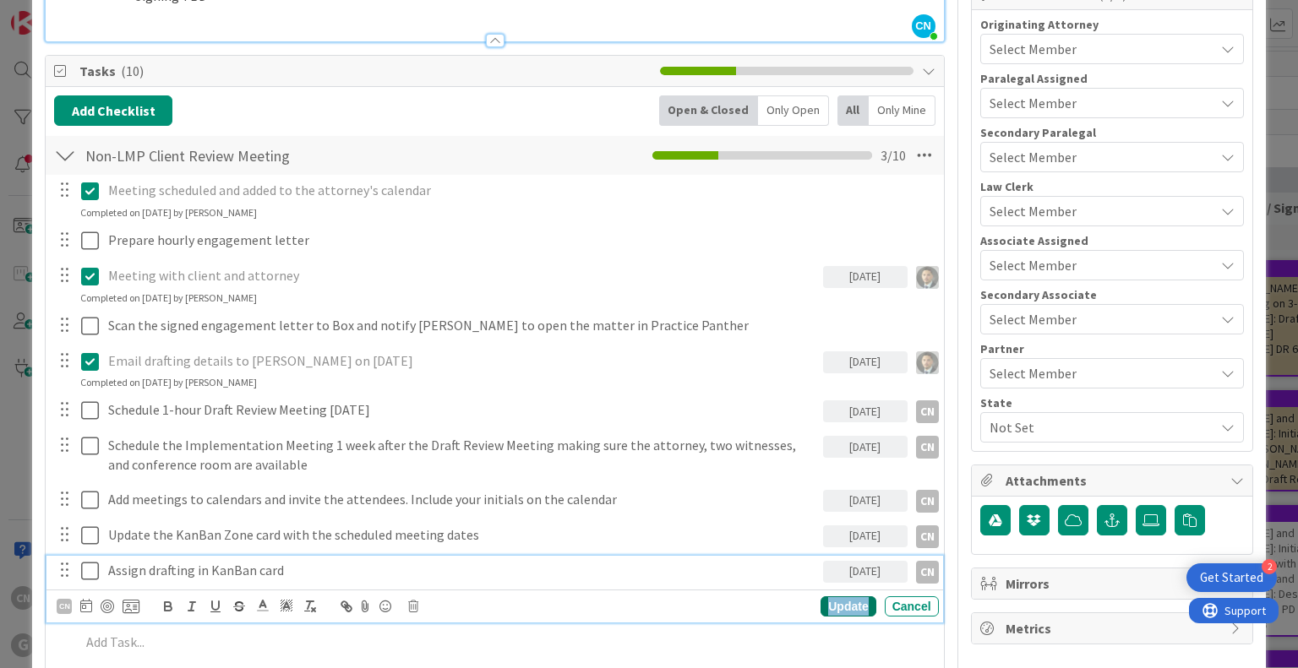
click at [825, 608] on div "Update" at bounding box center [847, 606] width 55 height 20
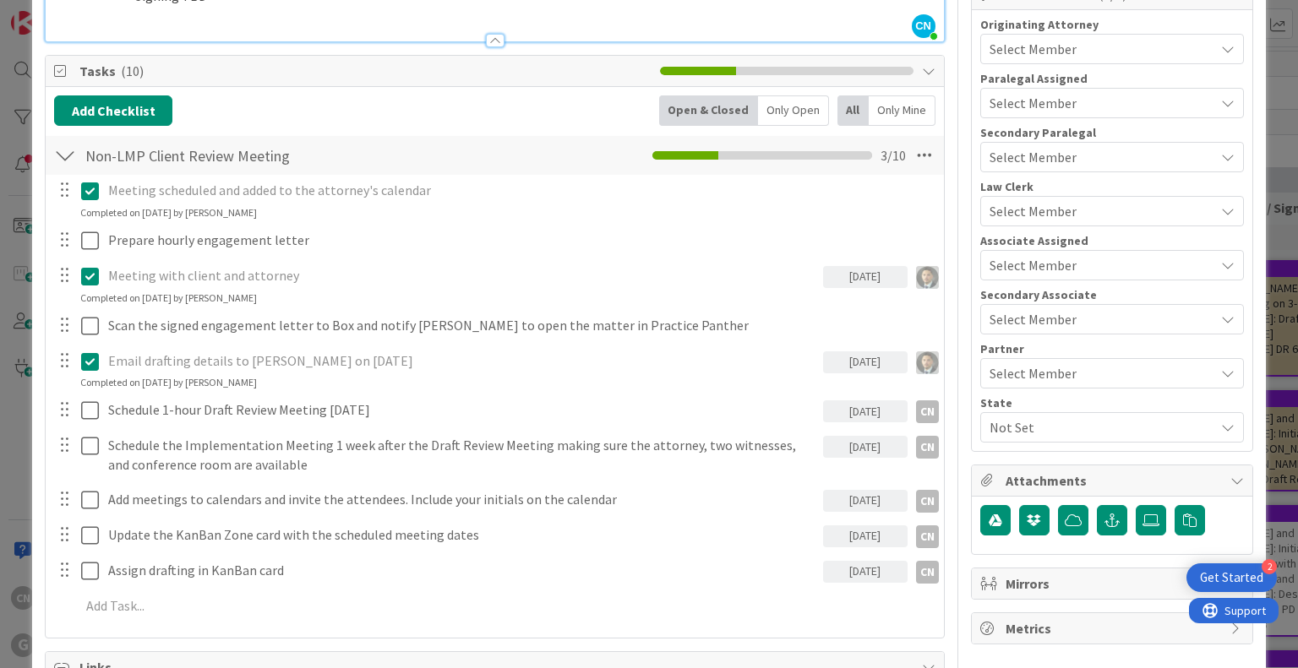
click at [444, 193] on p "Meeting scheduled and added to the attorney's calendar" at bounding box center [520, 190] width 824 height 19
click at [243, 196] on p "Meeting scheduled and added to the attorney's calendar" at bounding box center [520, 190] width 824 height 19
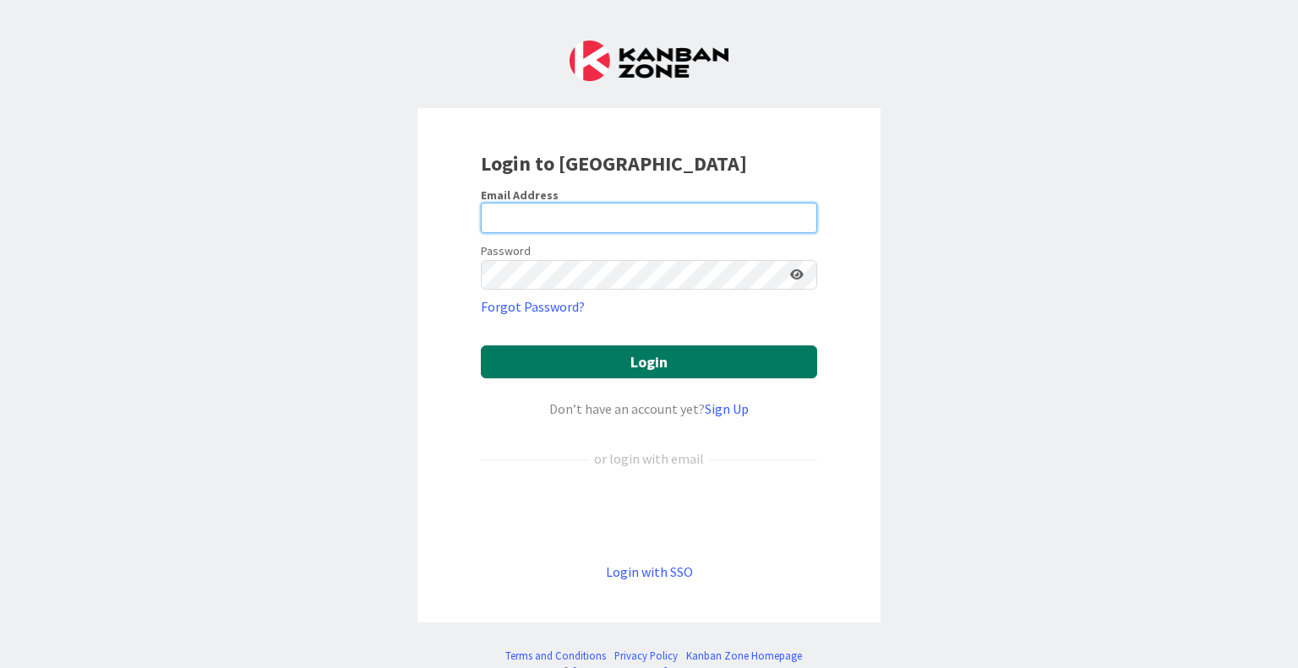
type input "[EMAIL_ADDRESS][DOMAIN_NAME]"
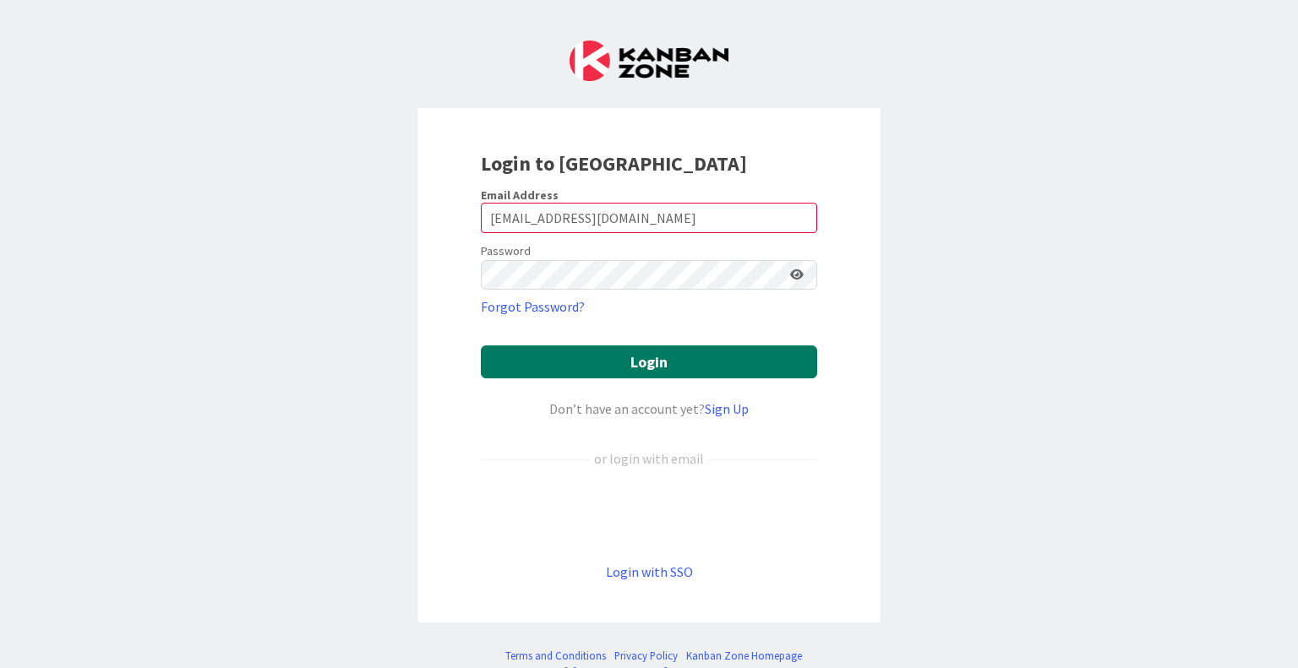
click at [614, 363] on button "Login" at bounding box center [649, 362] width 336 height 33
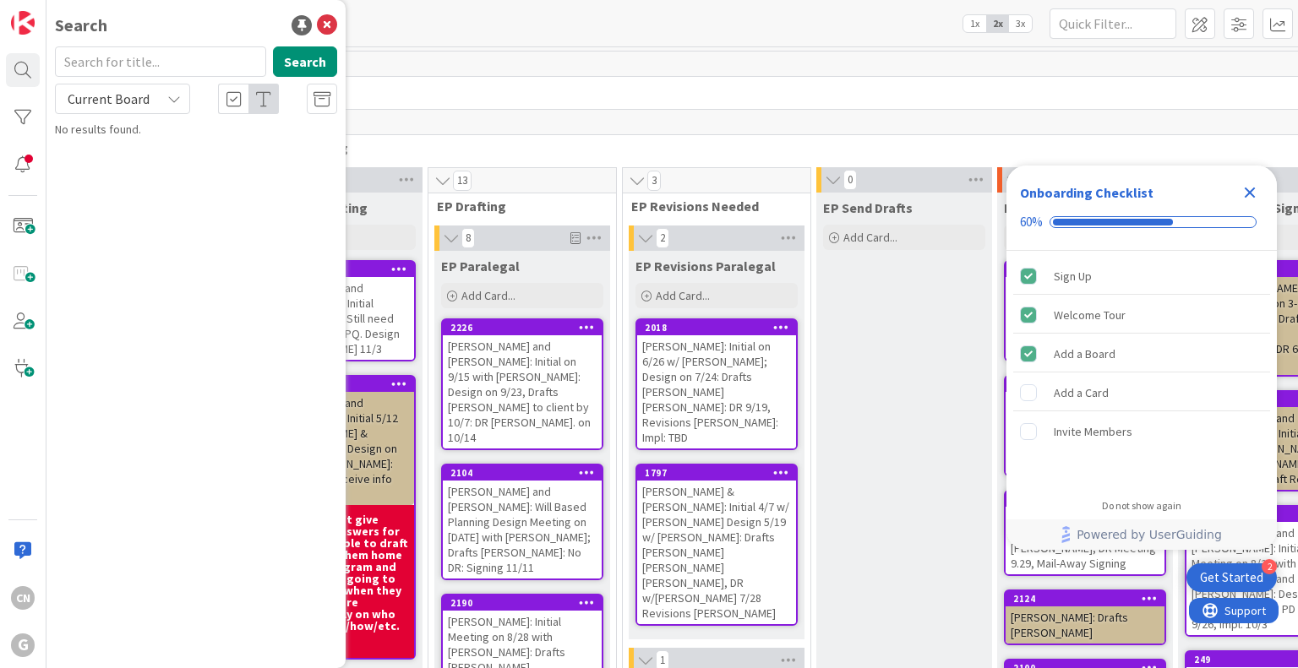
click at [1251, 192] on icon "Close Checklist" at bounding box center [1249, 193] width 11 height 11
